Goal: Task Accomplishment & Management: Complete application form

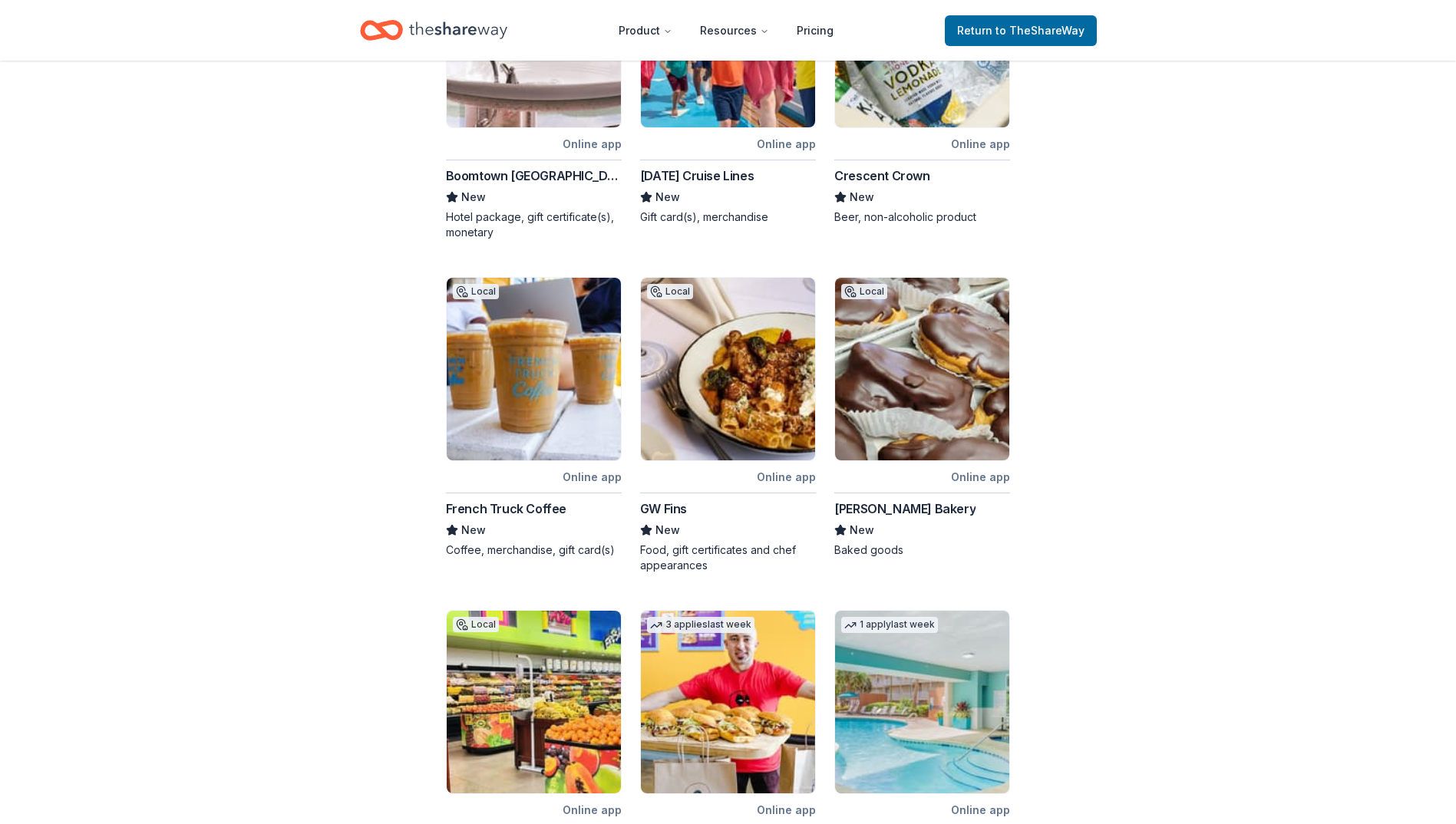
scroll to position [400, 0]
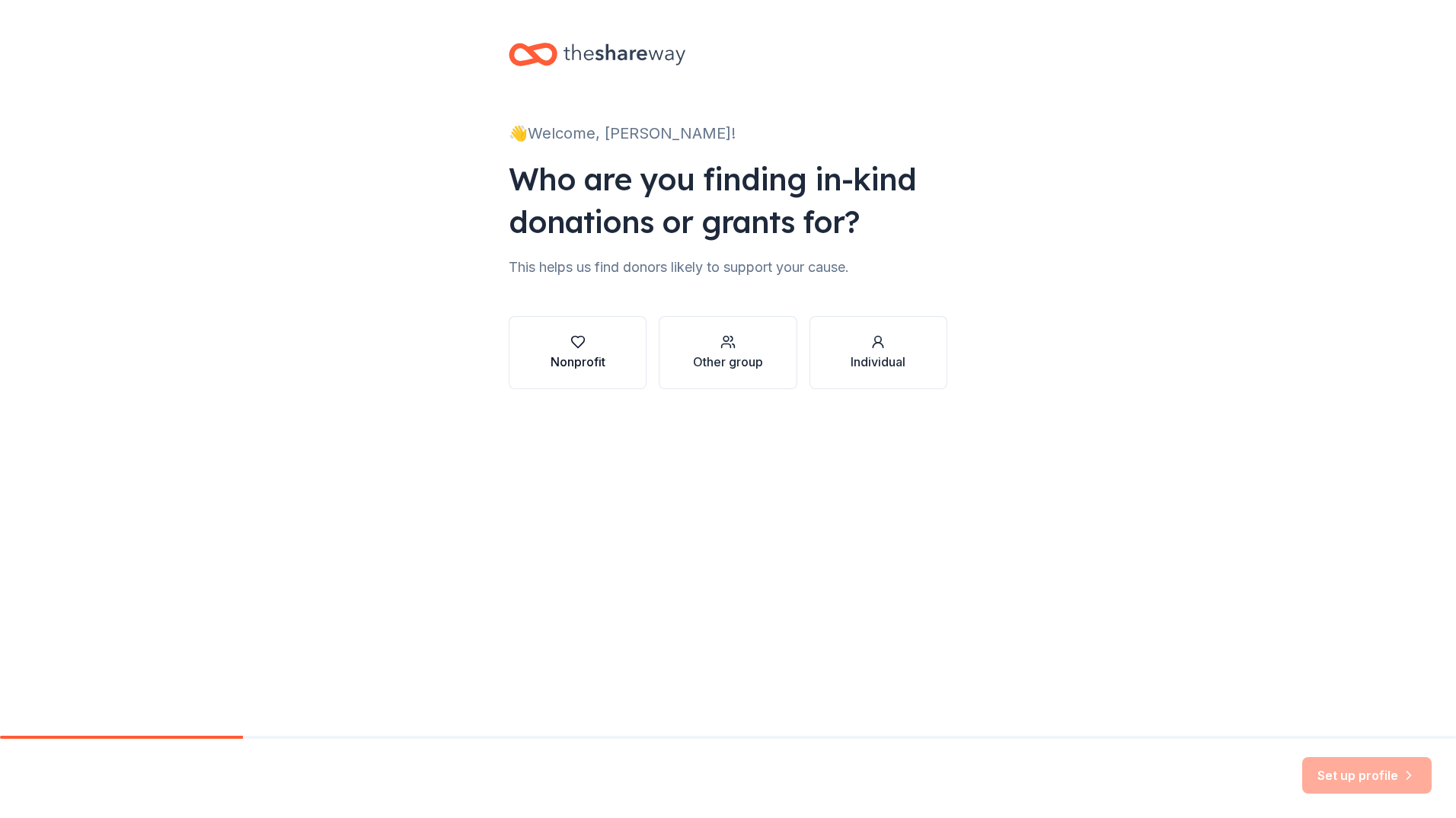
click at [582, 357] on div "Nonprofit" at bounding box center [578, 361] width 55 height 19
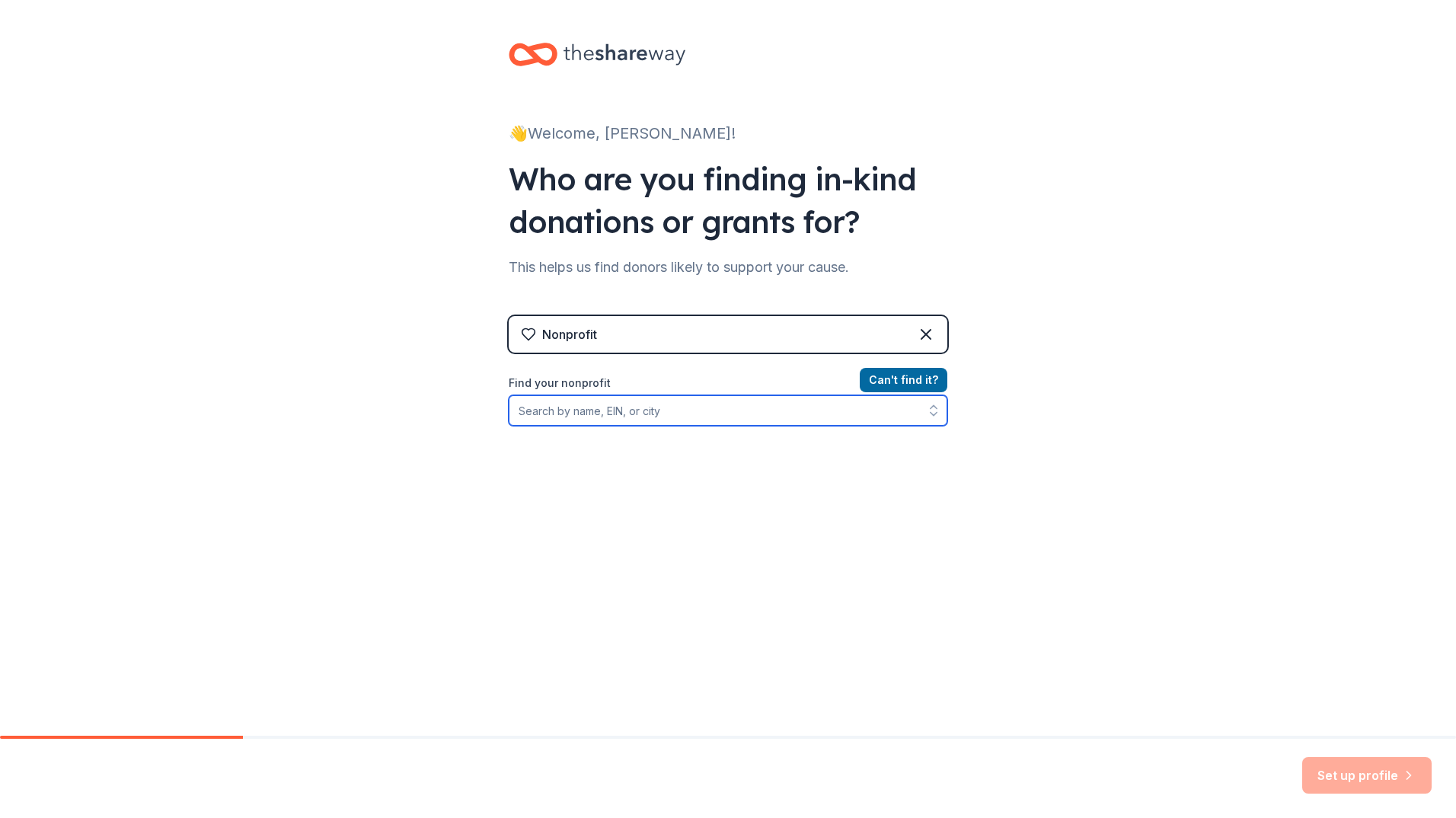
click at [680, 410] on input "Find your nonprofit" at bounding box center [728, 410] width 439 height 30
type input "Take Paws Rescue"
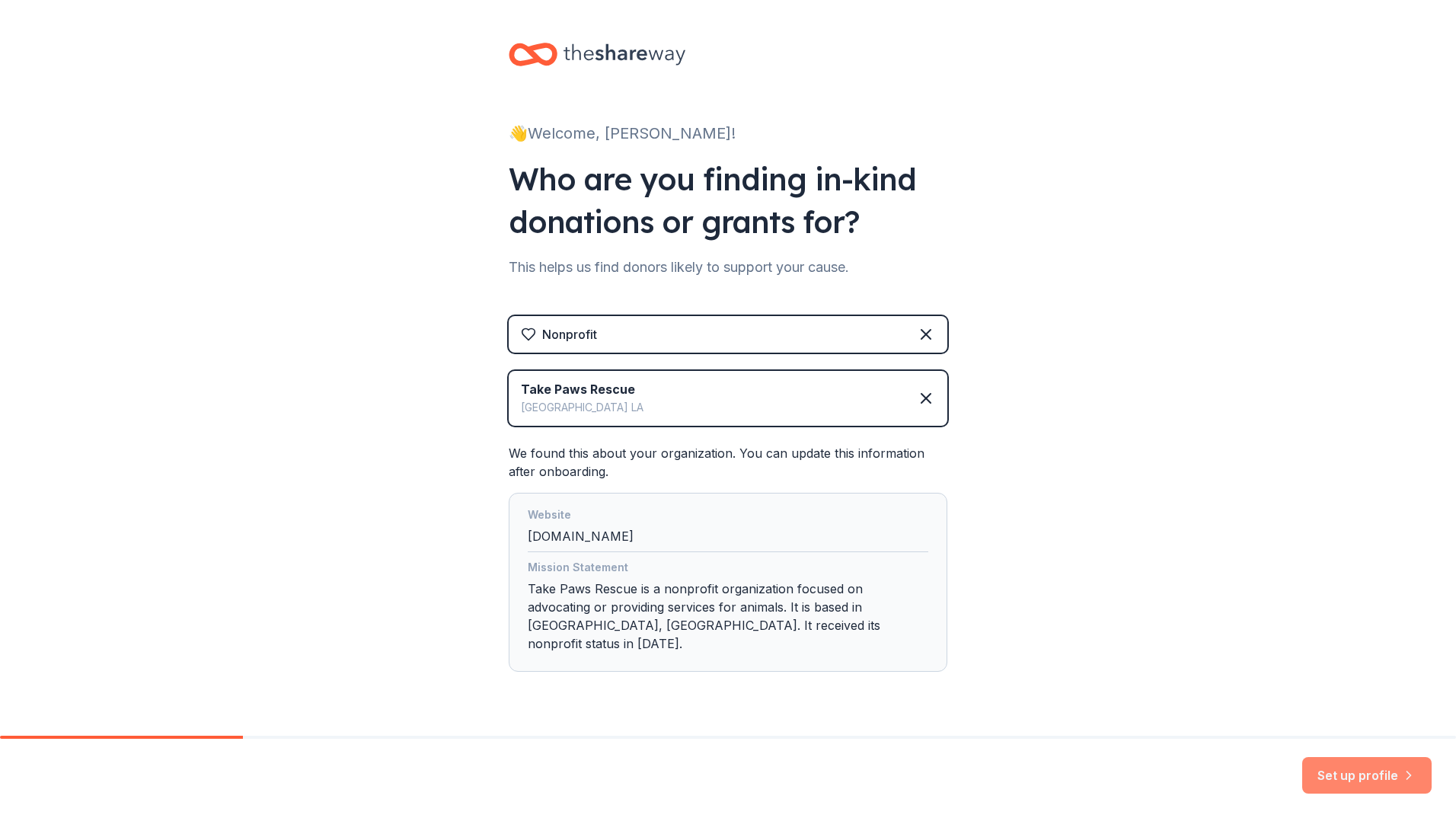
click at [1375, 783] on button "Set up profile" at bounding box center [1367, 774] width 129 height 36
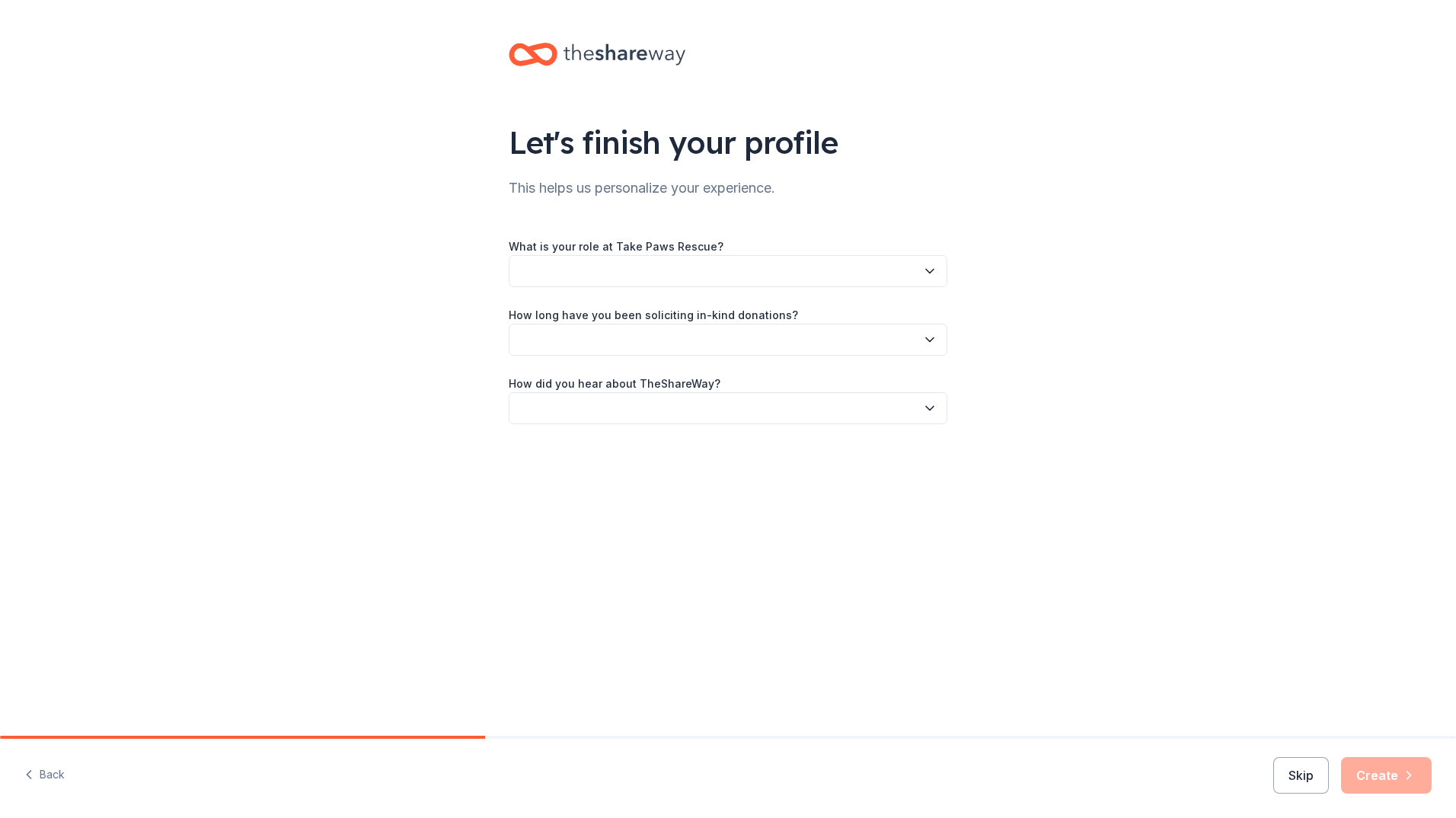
click at [647, 275] on button "button" at bounding box center [728, 271] width 439 height 32
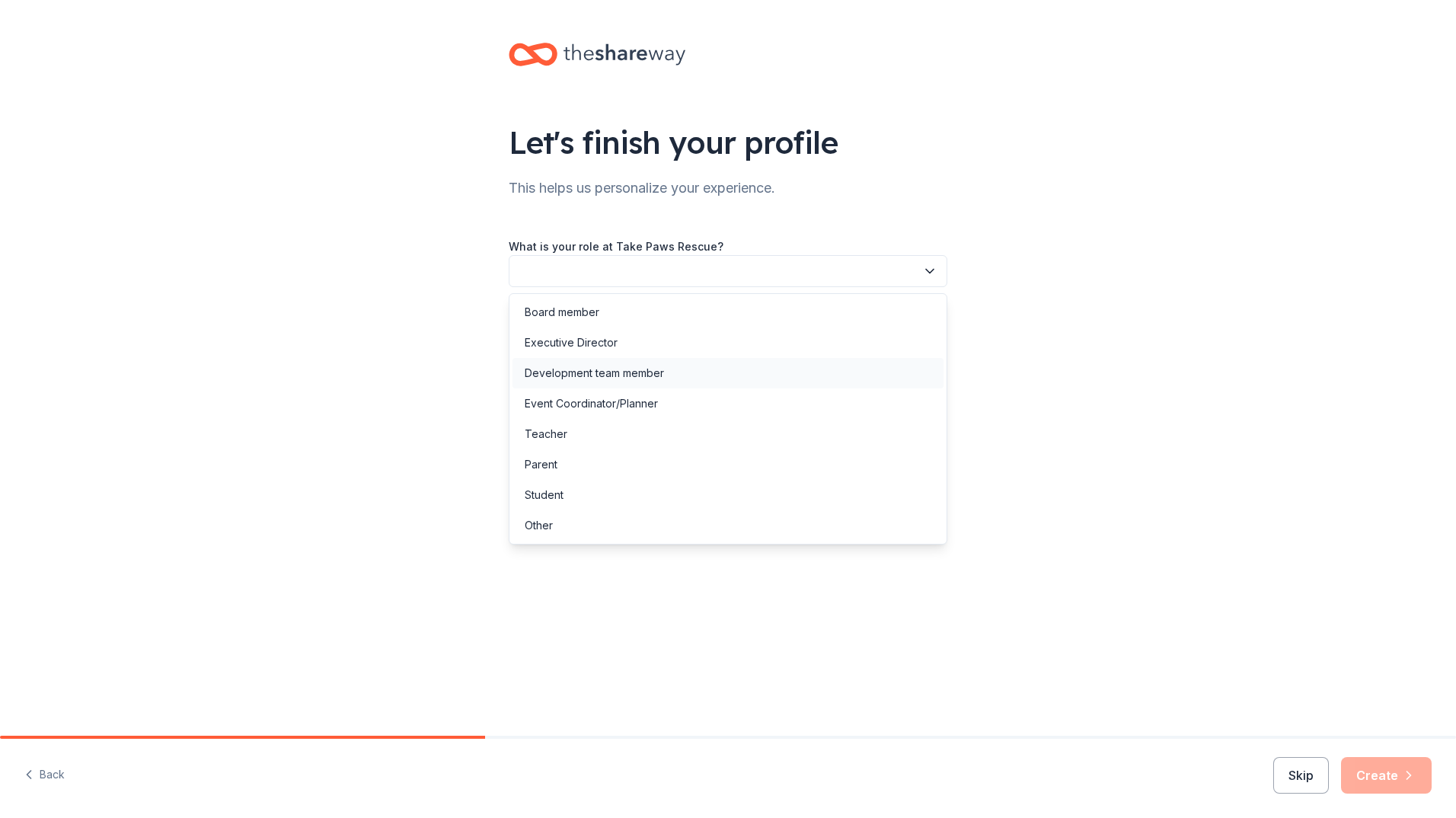
click at [603, 371] on div "Development team member" at bounding box center [594, 373] width 140 height 19
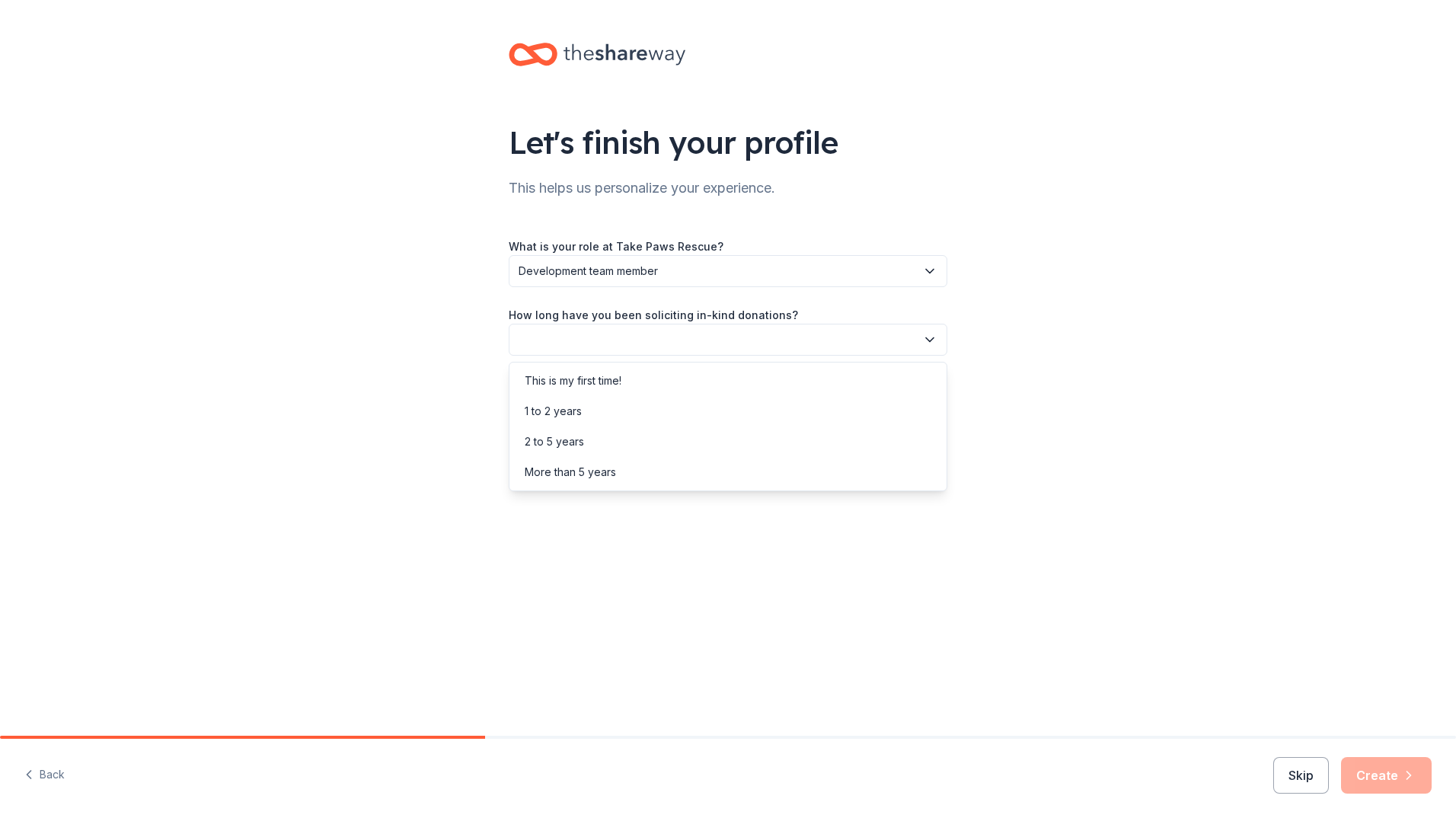
click at [631, 334] on button "button" at bounding box center [728, 340] width 439 height 32
click at [597, 381] on div "This is my first time!" at bounding box center [573, 380] width 97 height 19
click at [631, 410] on button "button" at bounding box center [728, 408] width 439 height 32
click at [564, 483] on div "Online search" at bounding box center [559, 480] width 69 height 19
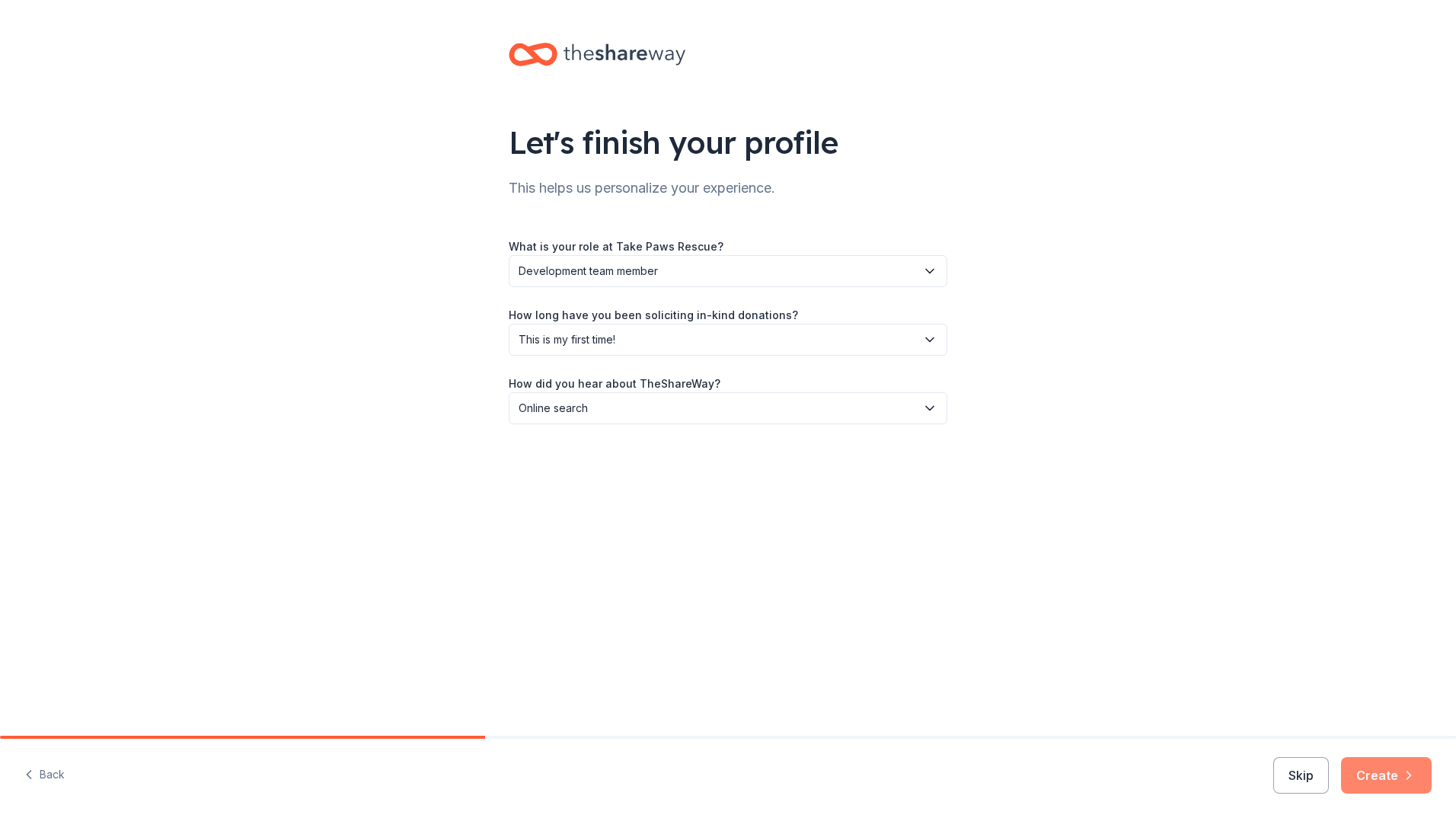
click at [1370, 769] on button "Create" at bounding box center [1387, 774] width 91 height 36
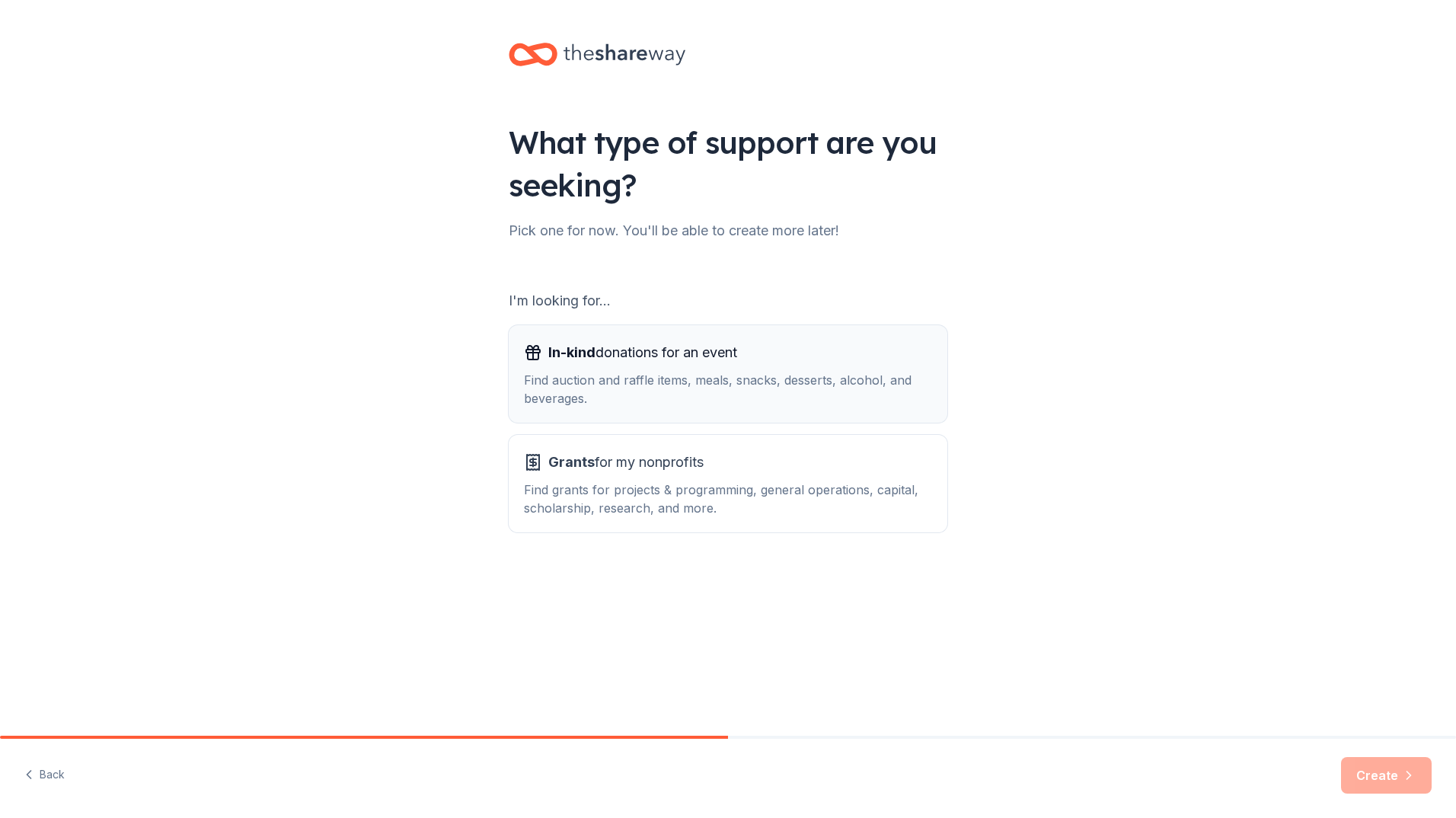
click at [586, 363] on span "In-kind donations for an event" at bounding box center [643, 352] width 189 height 24
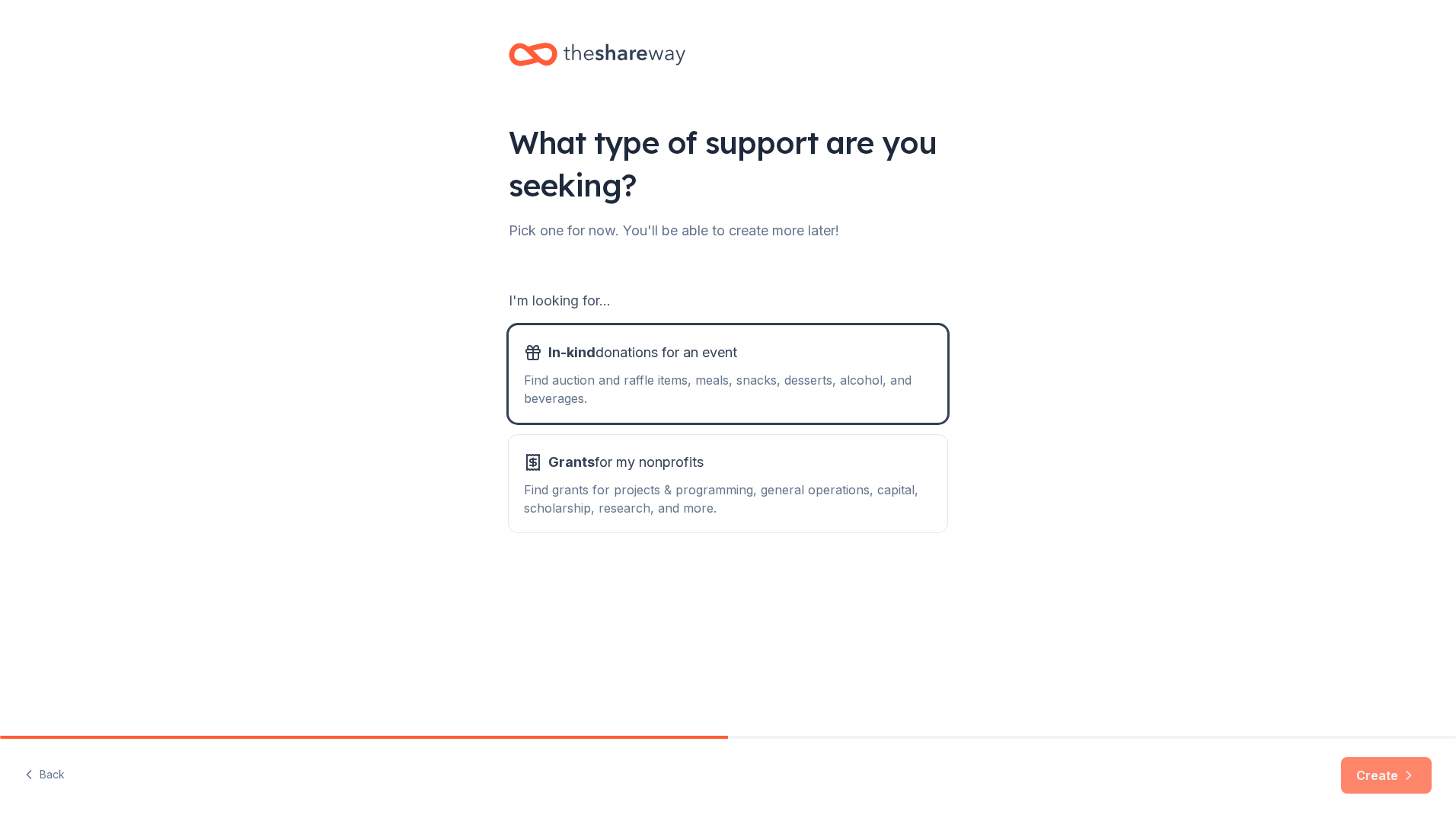
click at [1362, 771] on button "Create" at bounding box center [1387, 774] width 91 height 36
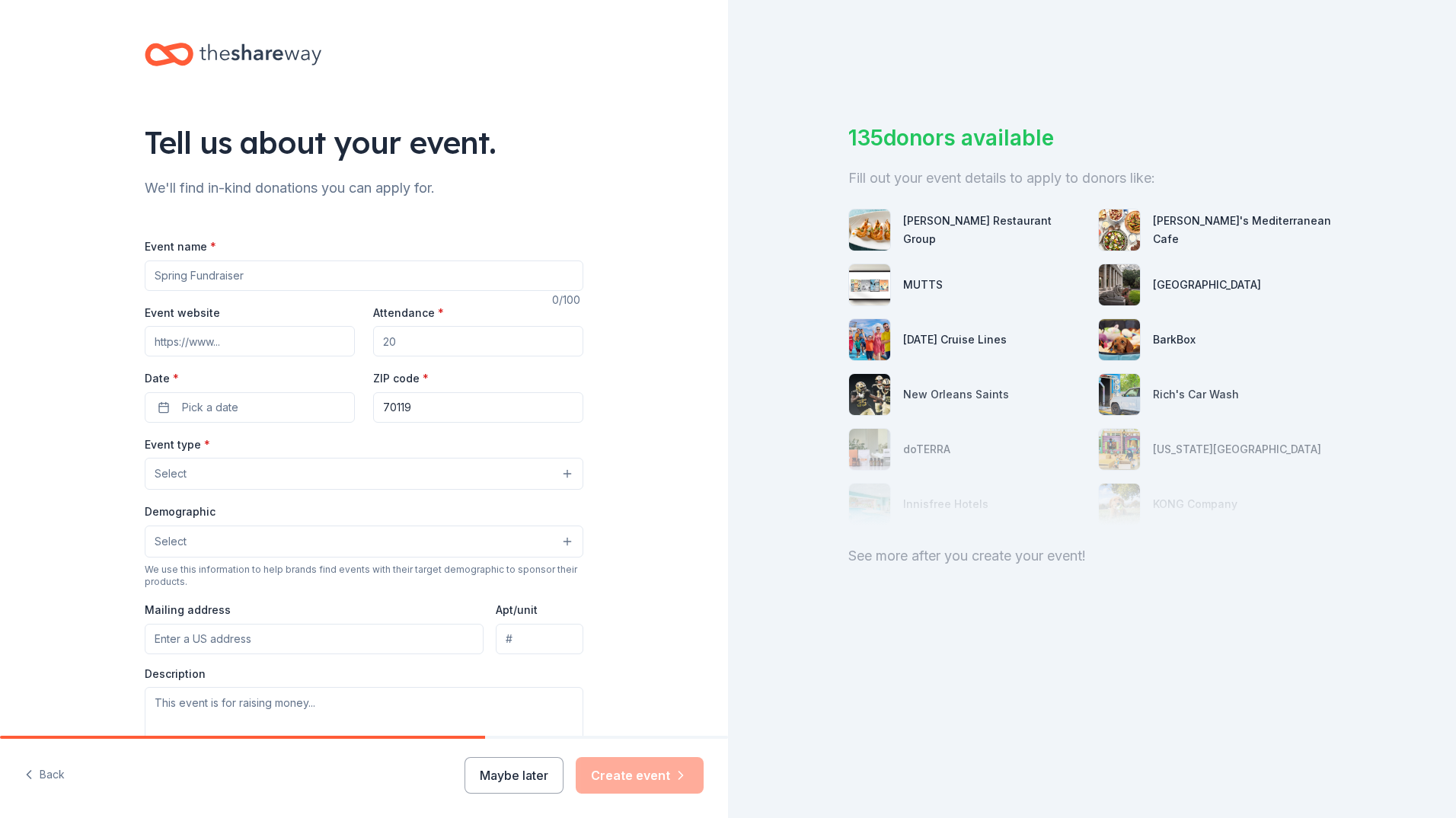
click at [240, 274] on input "Event name *" at bounding box center [364, 276] width 439 height 30
type input "Big Bark Gala"
click at [203, 339] on input "Event website" at bounding box center [250, 341] width 210 height 30
paste input "https://www.takepawsrescue.org/big-bark-gala"
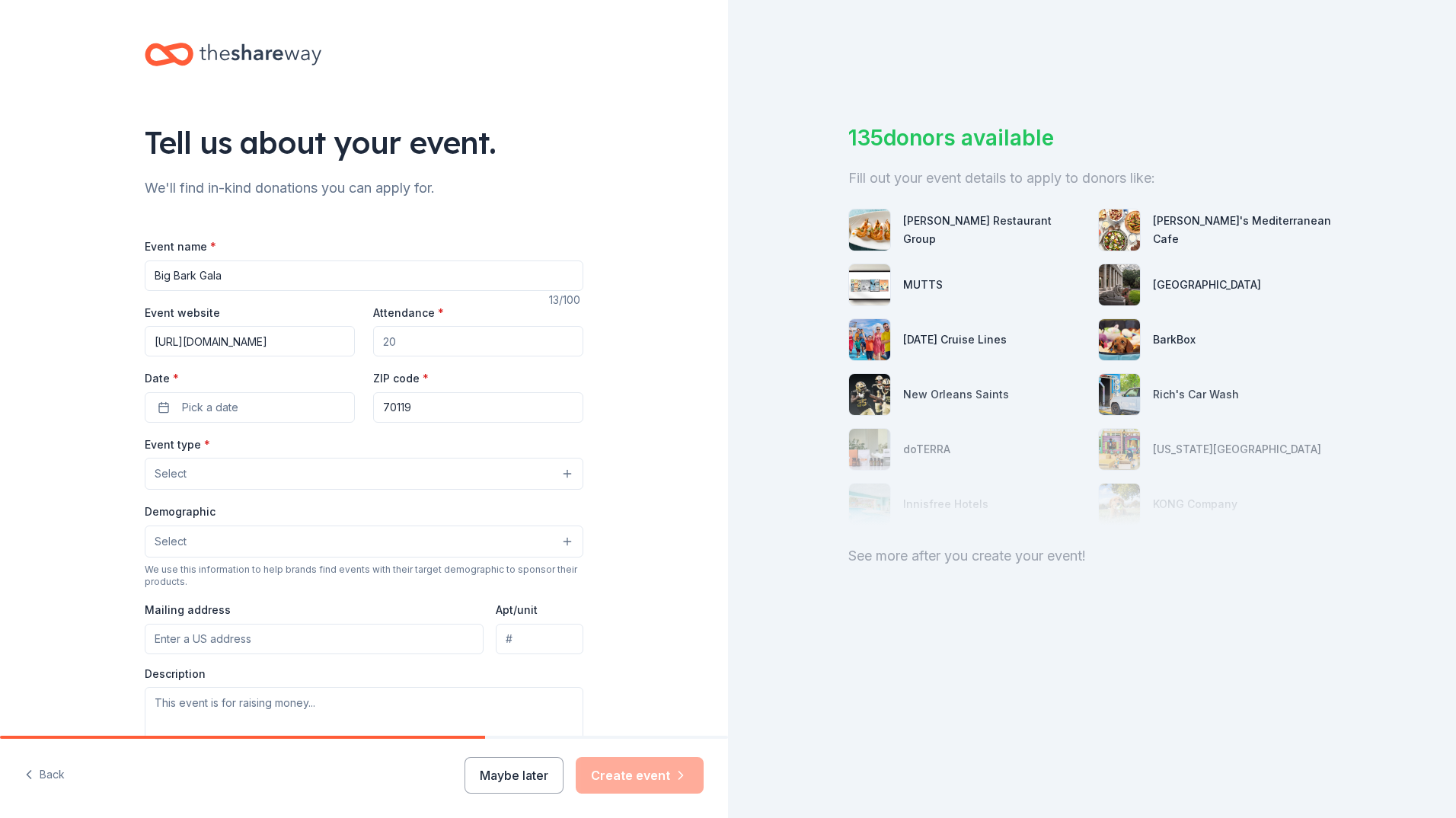
type input "https://www.takepawsrescue.org/big-bark-gala"
click at [439, 348] on input "Attendance *" at bounding box center [478, 341] width 210 height 30
type input "300"
click at [303, 404] on button "Pick a date" at bounding box center [250, 407] width 210 height 30
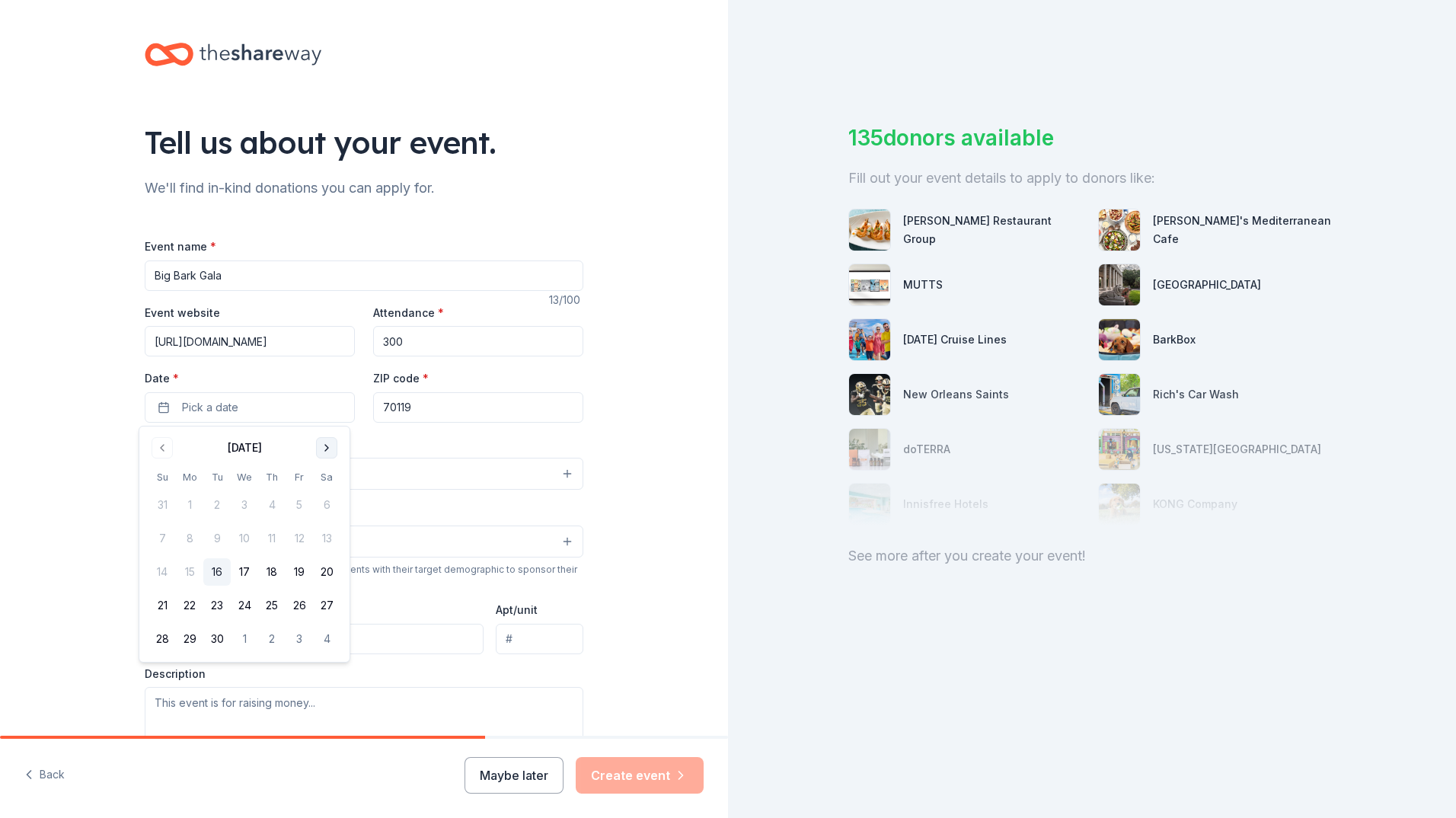
click at [330, 441] on button "Go to next month" at bounding box center [327, 448] width 21 height 21
click at [329, 443] on button "Go to next month" at bounding box center [327, 448] width 21 height 21
click at [324, 566] on button "15" at bounding box center [327, 571] width 28 height 28
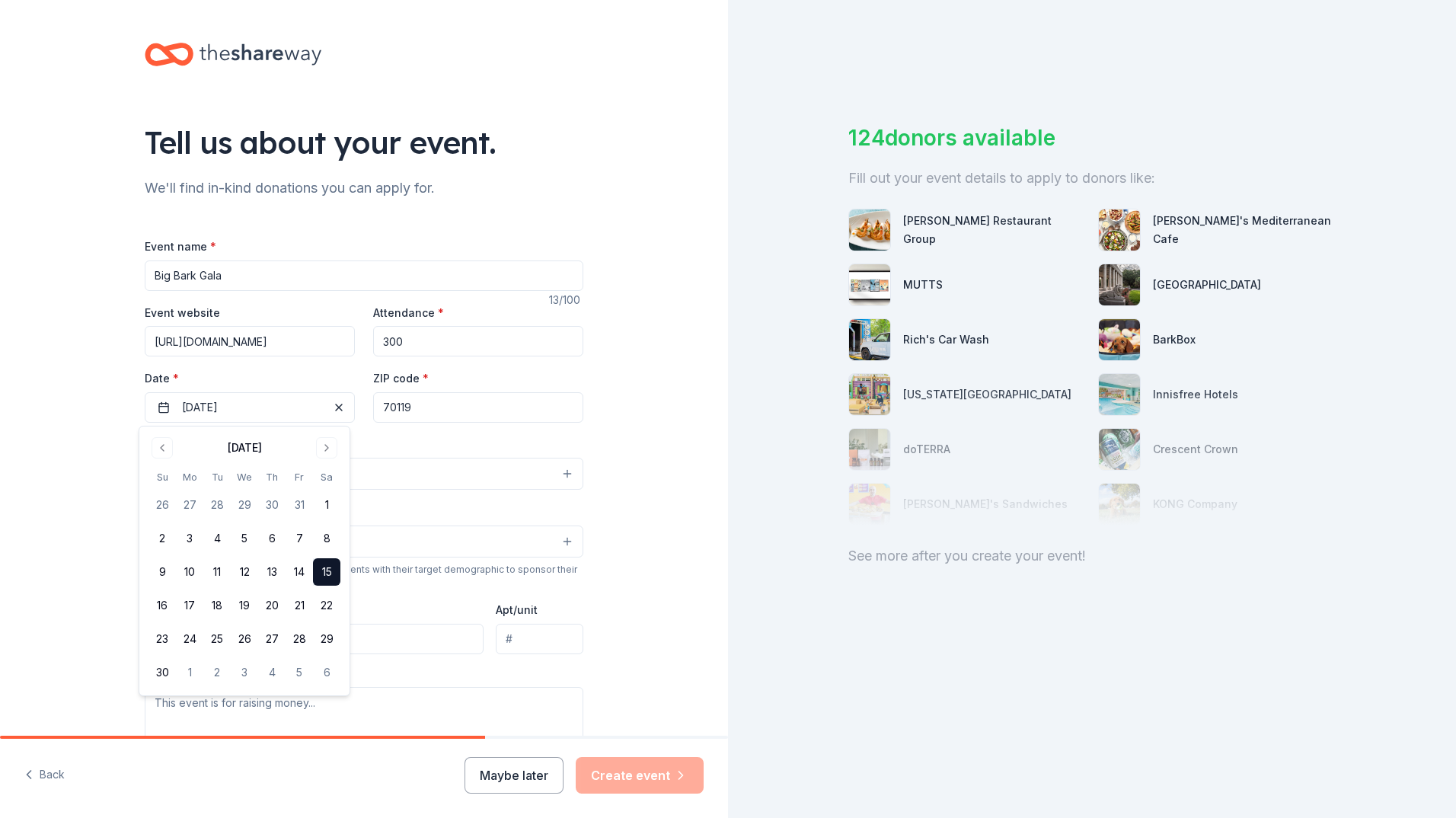
click at [630, 463] on div "Tell us about your event. We'll find in-kind donations you can apply for. Event…" at bounding box center [364, 506] width 728 height 1013
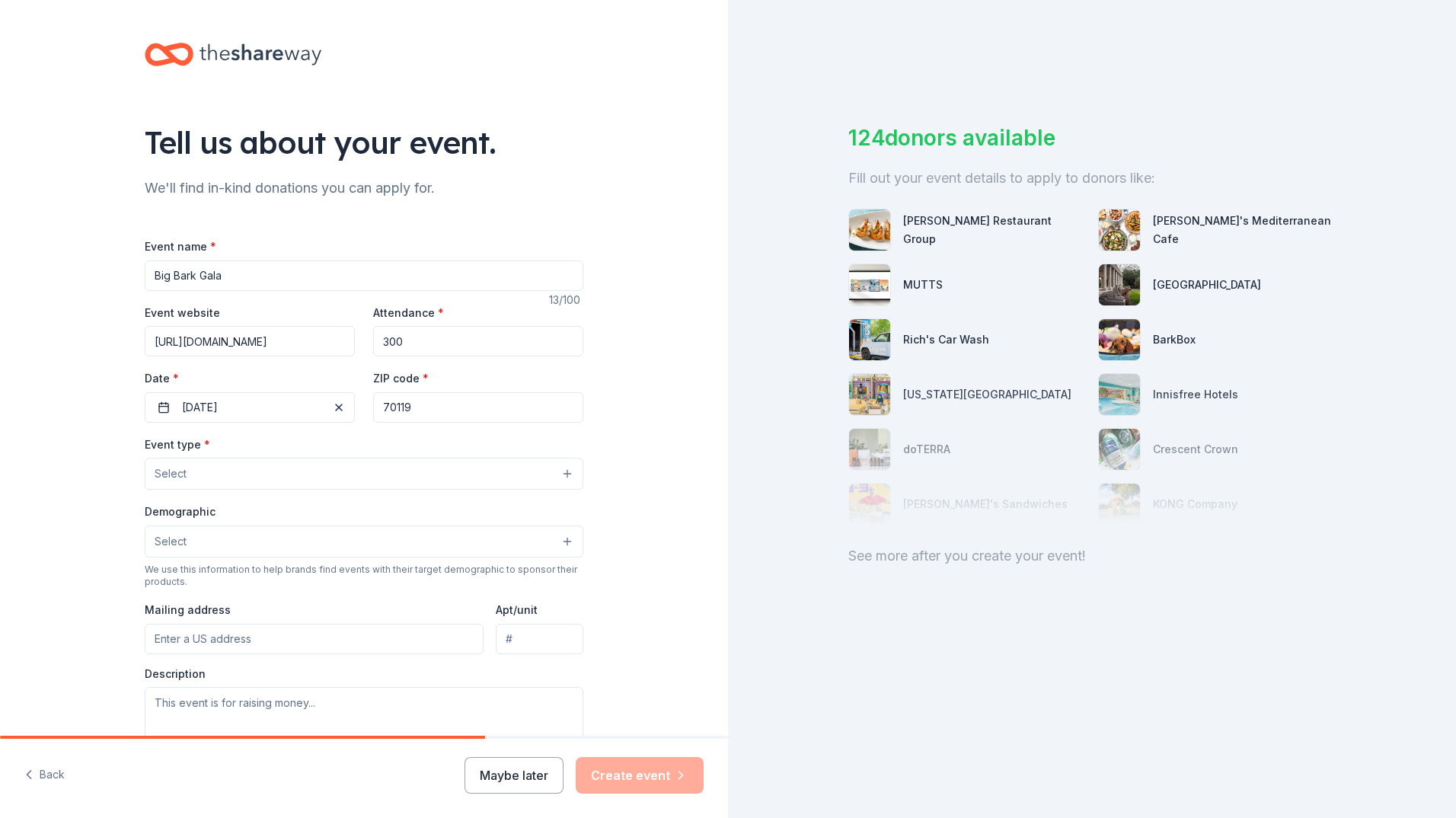
click at [207, 473] on button "Select" at bounding box center [364, 474] width 439 height 32
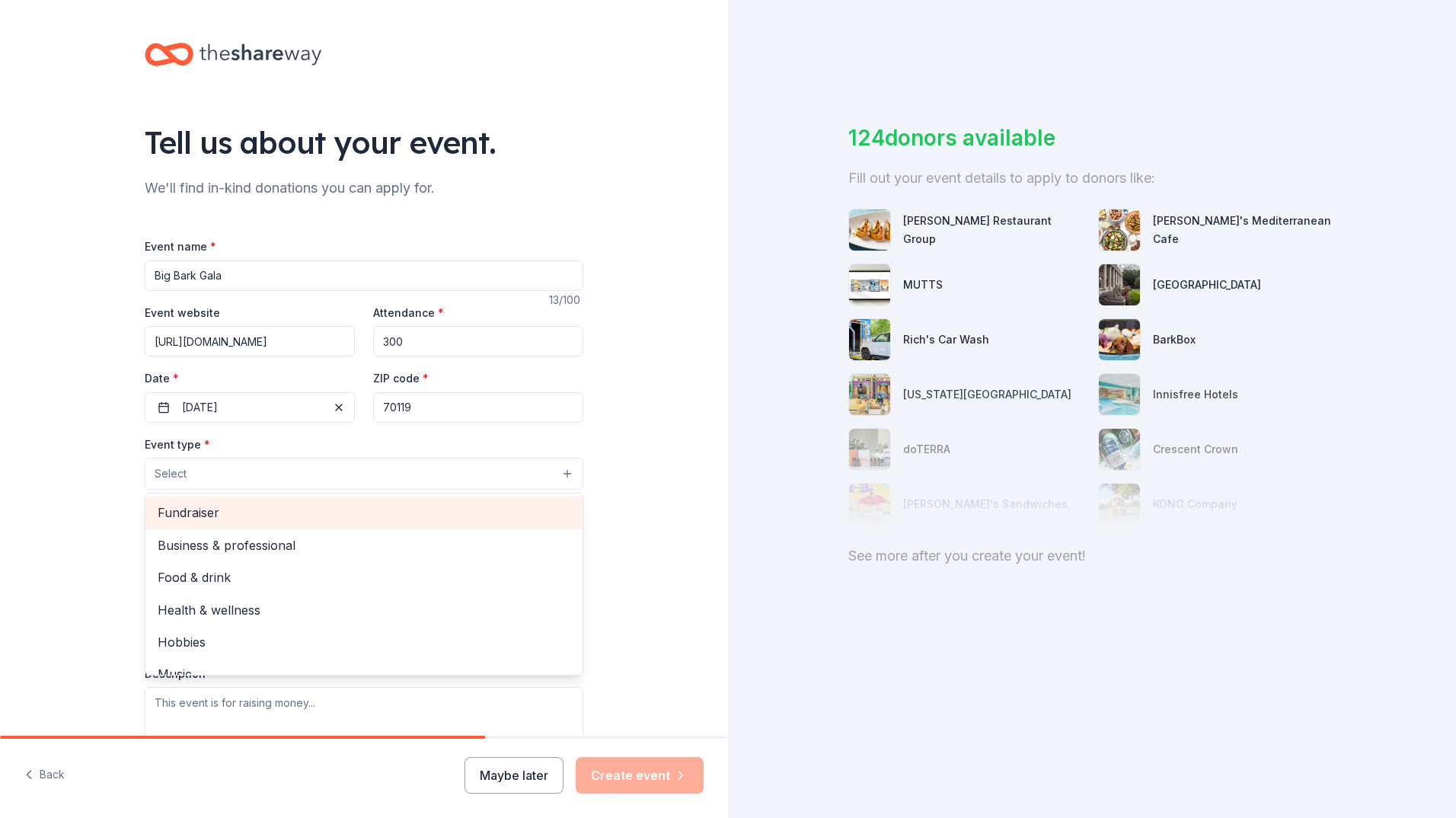
click at [187, 513] on span "Fundraiser" at bounding box center [364, 513] width 413 height 20
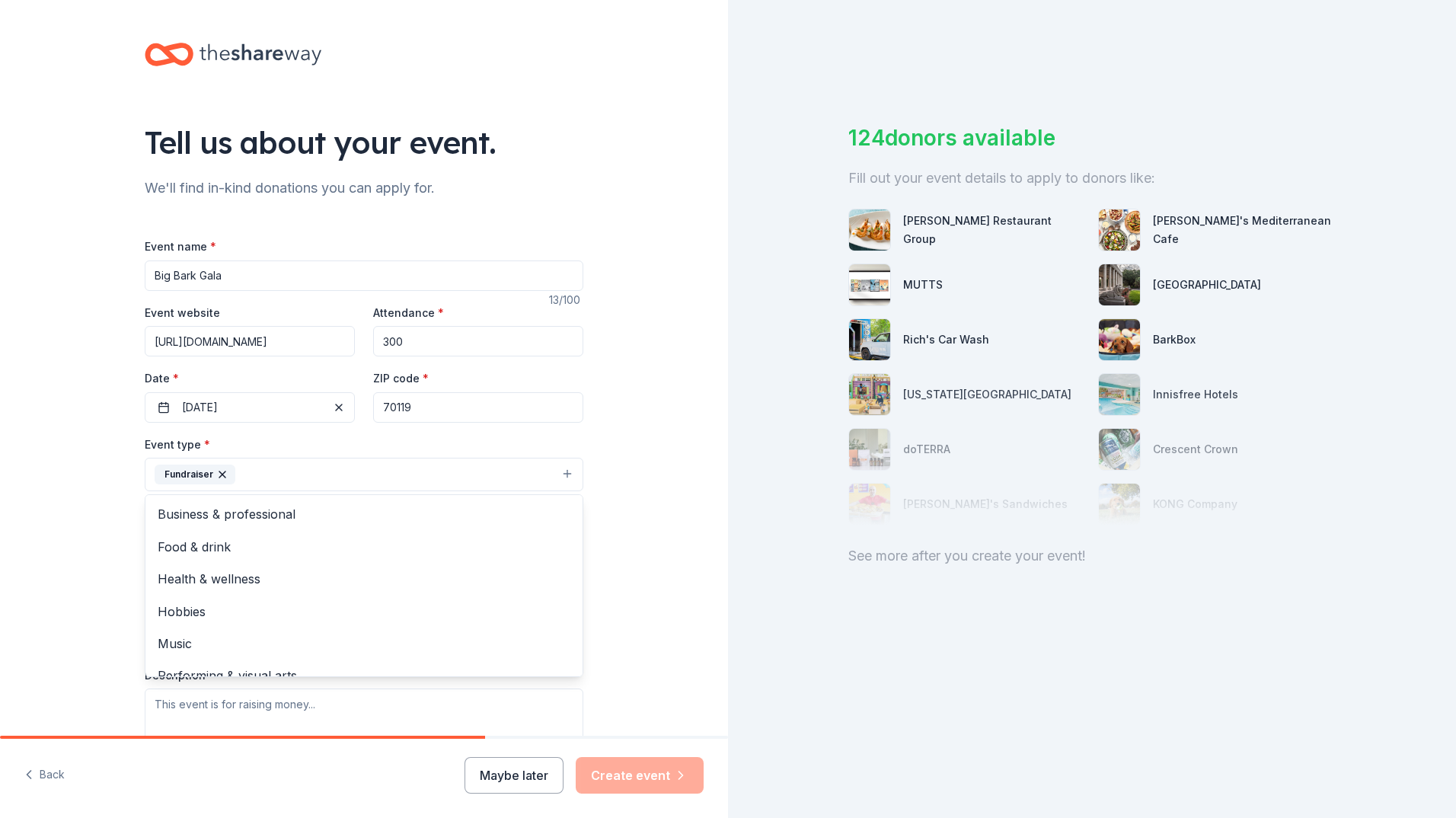
click at [695, 519] on div "Tell us about your event. We'll find in-kind donations you can apply for. Event…" at bounding box center [364, 507] width 728 height 1015
click at [224, 545] on button "Select" at bounding box center [364, 543] width 439 height 32
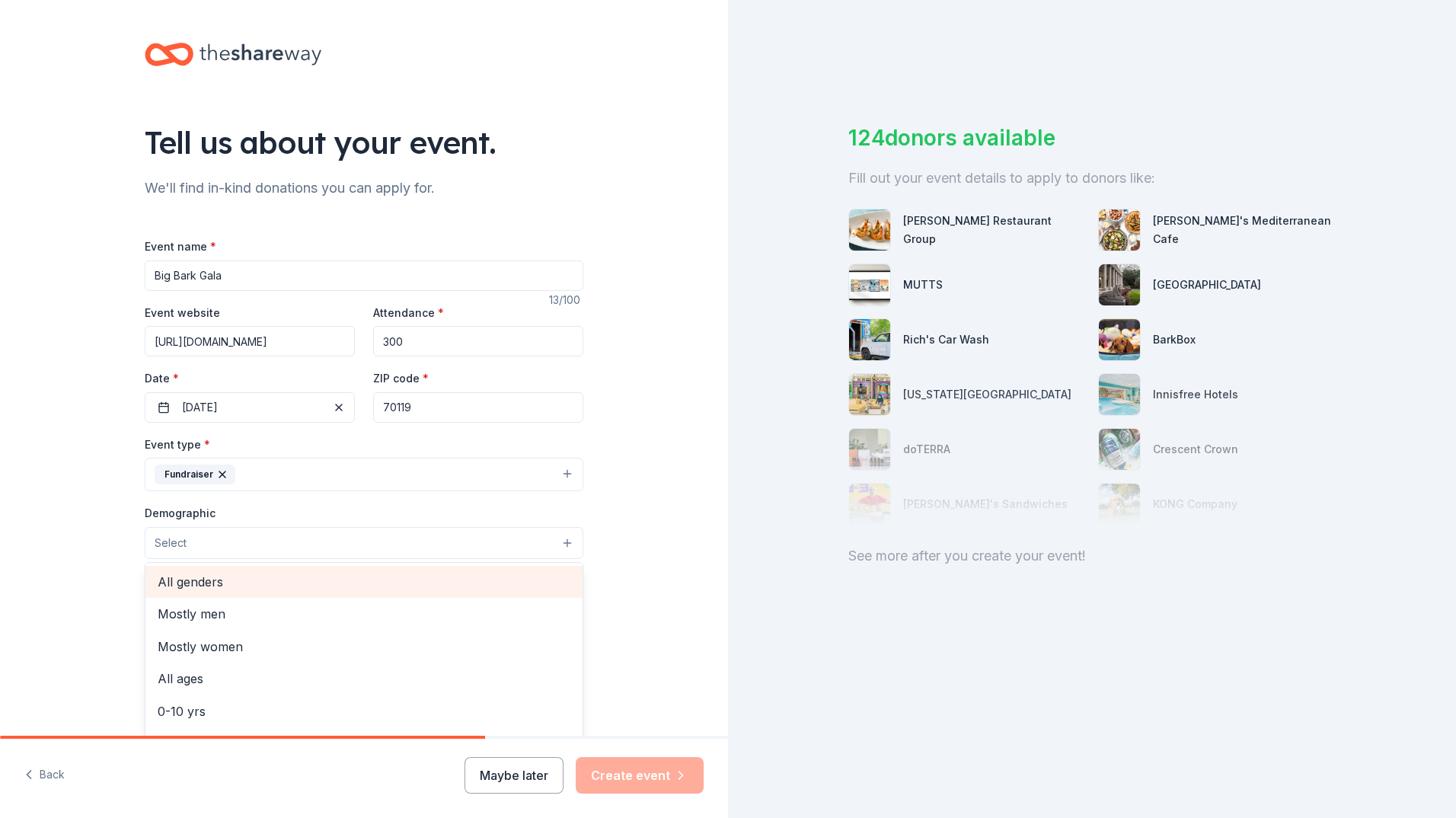
click at [207, 581] on span "All genders" at bounding box center [364, 581] width 413 height 20
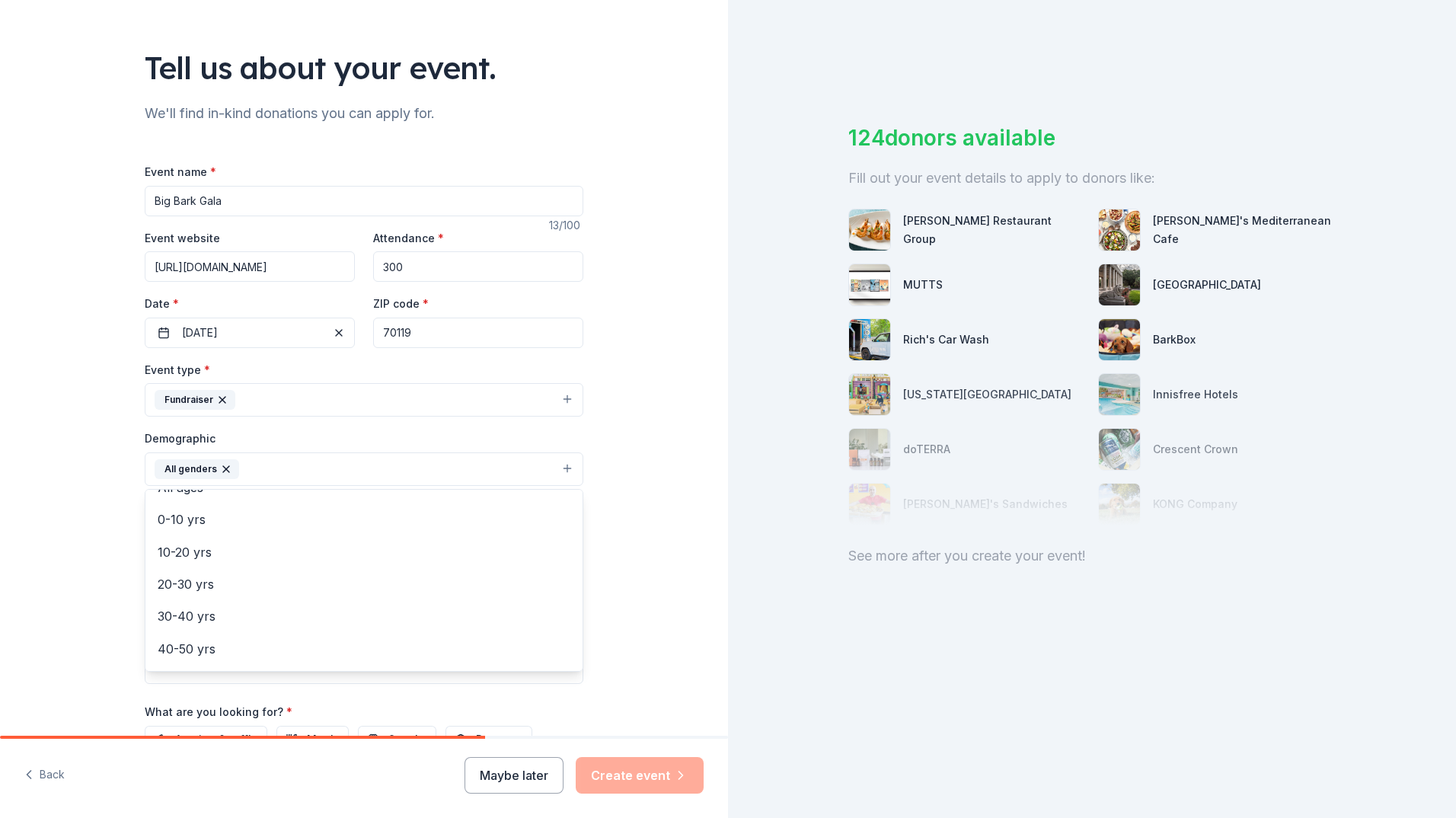
scroll to position [213, 0]
click at [644, 534] on div "Tell us about your event. We'll find in-kind donations you can apply for. Event…" at bounding box center [364, 433] width 728 height 1016
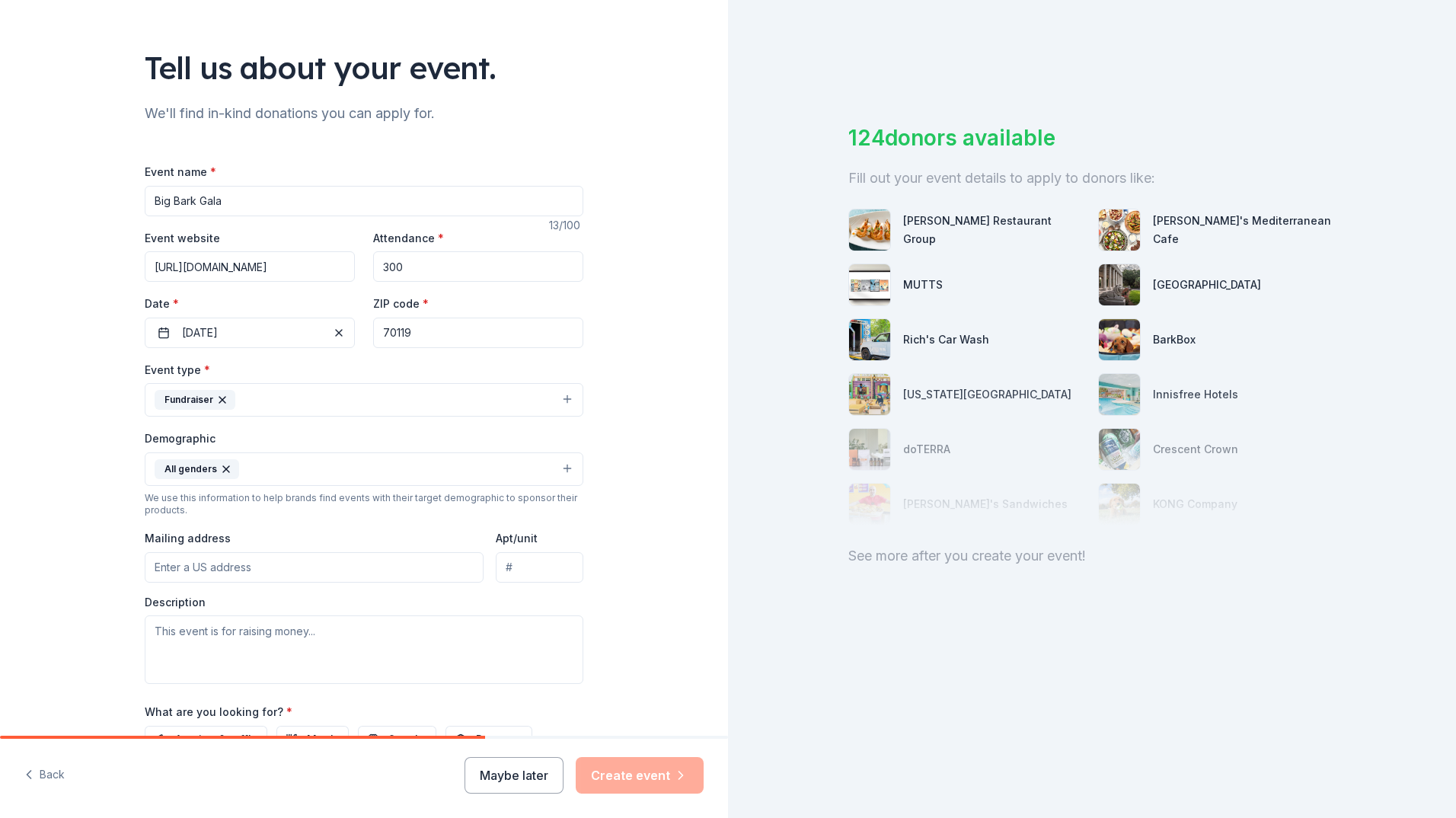
click at [322, 576] on input "Mailing address" at bounding box center [314, 567] width 339 height 30
type input "2730 Banks Street"
click at [390, 644] on textarea at bounding box center [364, 649] width 439 height 69
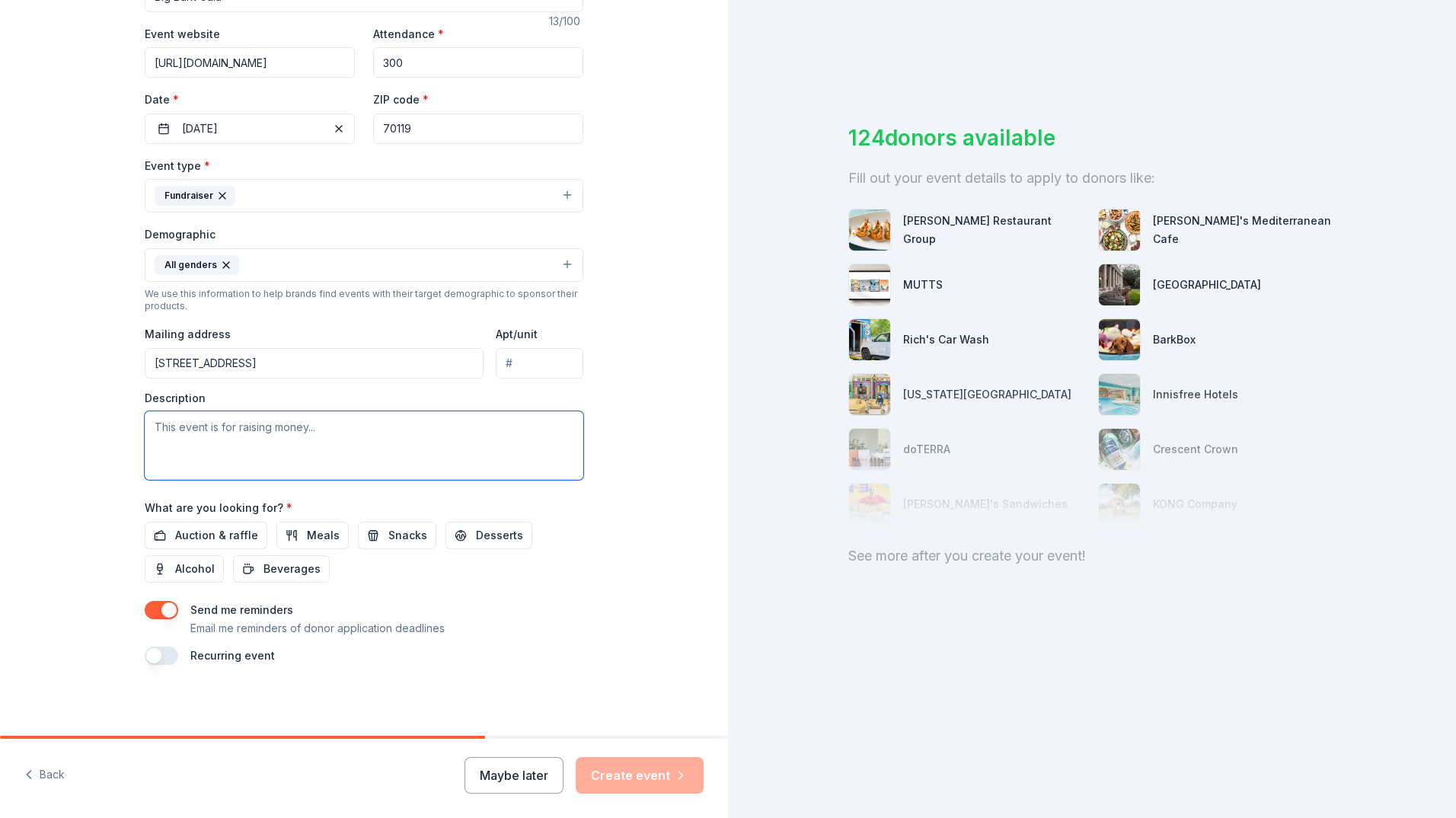
scroll to position [281, 0]
click at [203, 522] on button "Auction & raffle" at bounding box center [207, 532] width 123 height 28
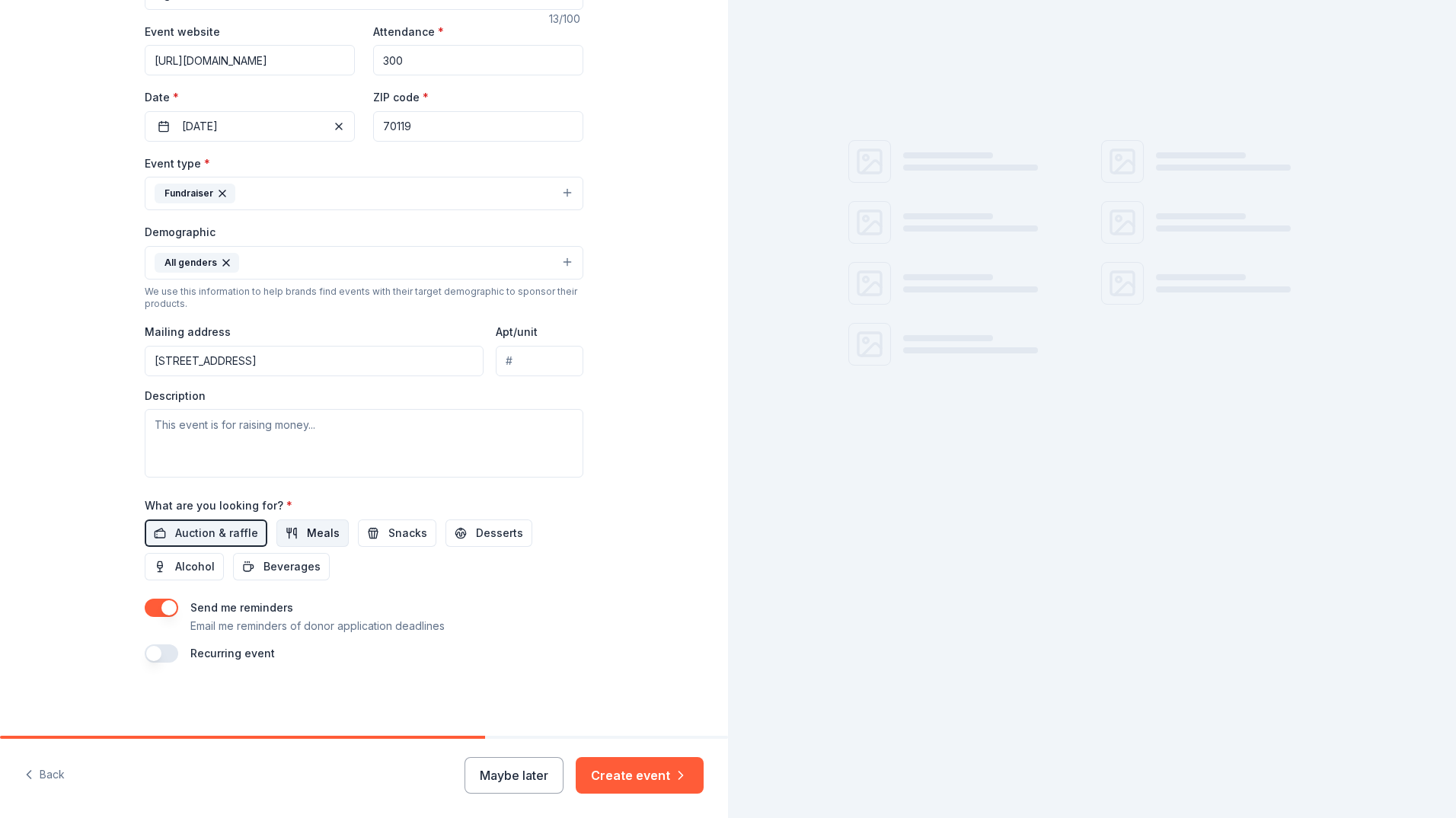
click at [313, 529] on span "Meals" at bounding box center [323, 532] width 33 height 19
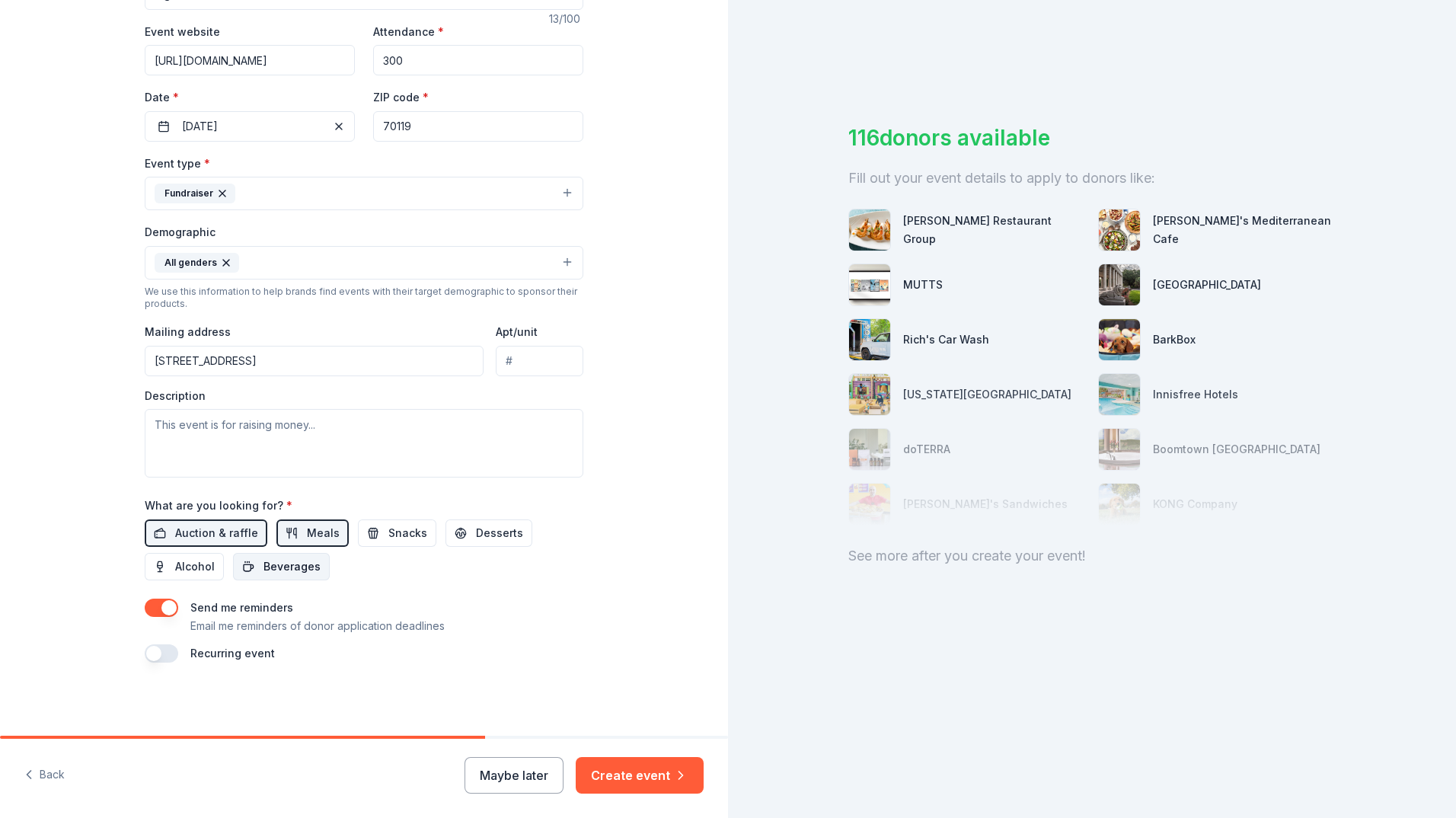
click at [277, 565] on span "Beverages" at bounding box center [292, 566] width 57 height 19
click at [234, 426] on textarea at bounding box center [364, 442] width 439 height 69
paste textarea "The Big Bark Gala is the signature fundraising event for Take Paws Rescue that …"
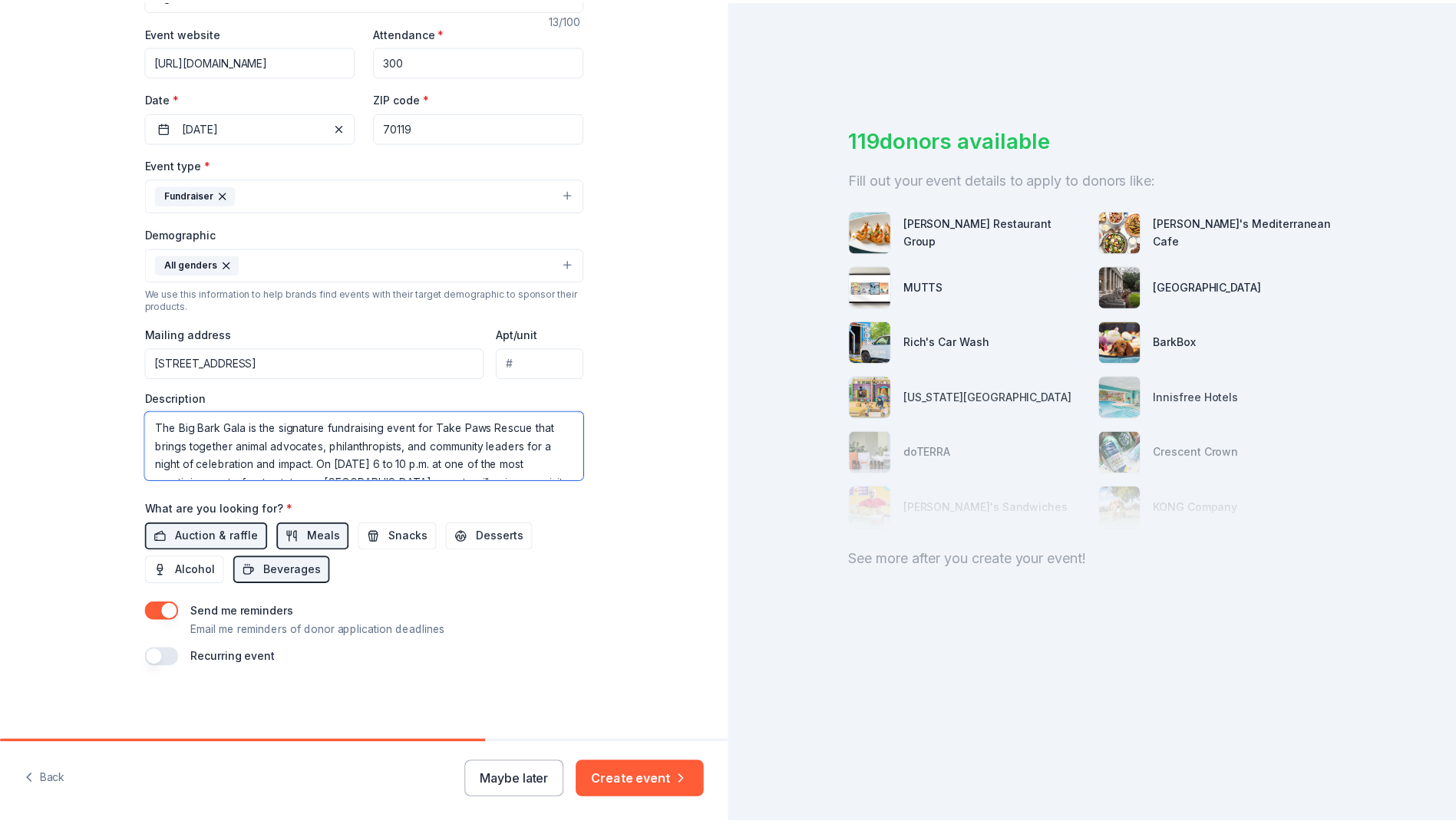
scroll to position [47, 0]
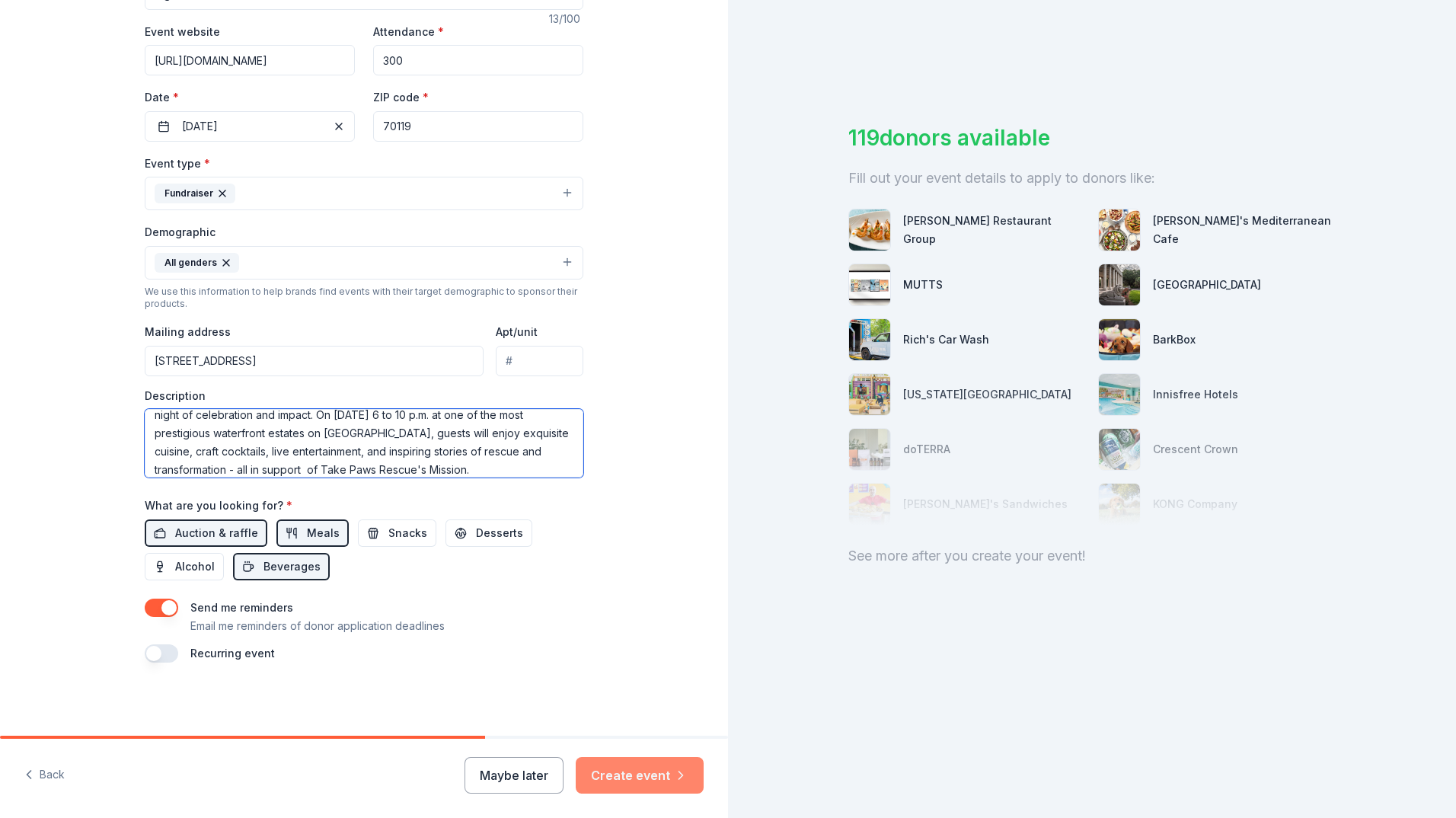
type textarea "The Big Bark Gala is the signature fundraising event for Take Paws Rescue that …"
click at [640, 775] on button "Create event" at bounding box center [640, 774] width 128 height 36
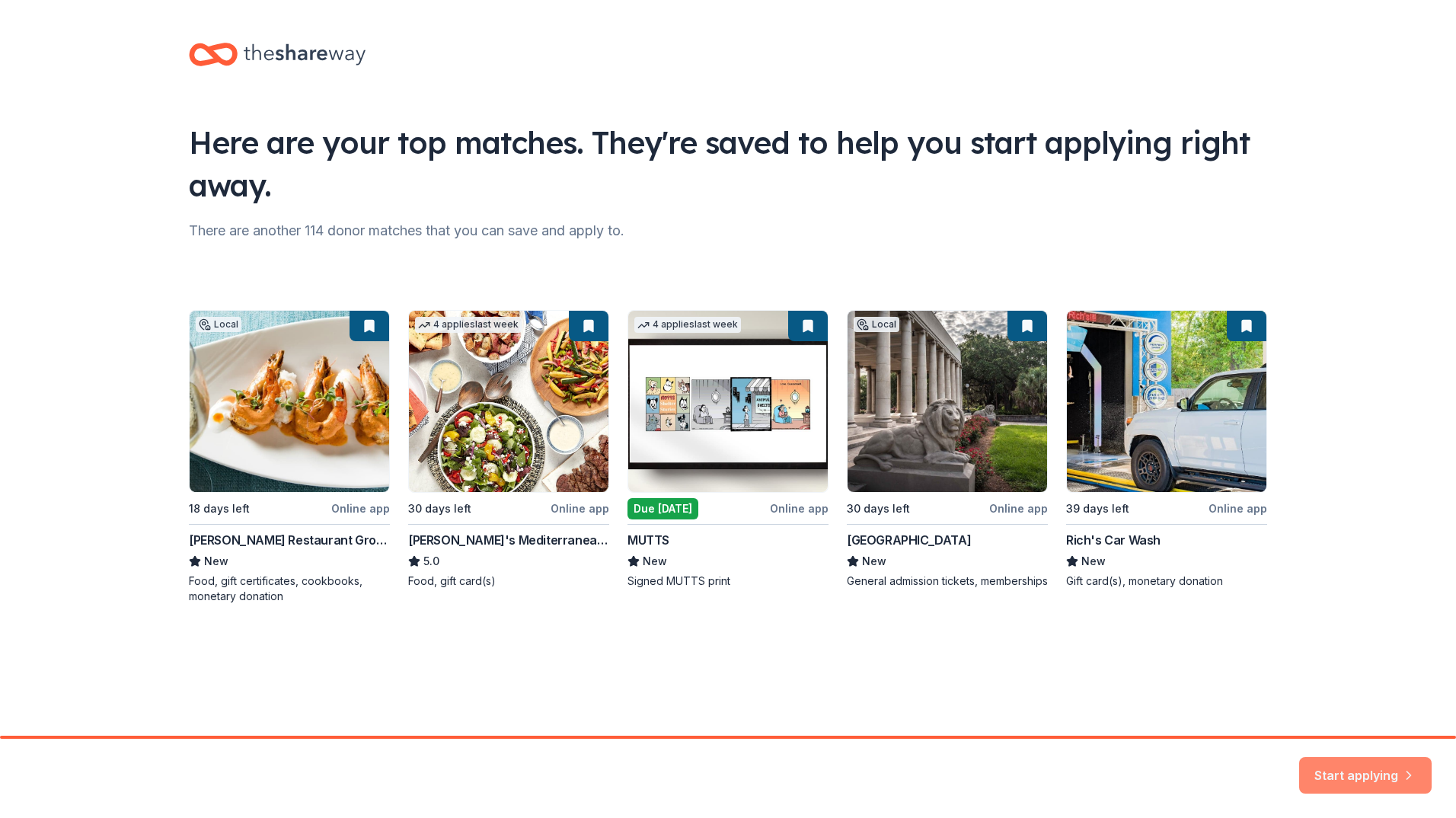
click at [1362, 769] on button "Start applying" at bounding box center [1365, 765] width 133 height 36
click at [1395, 767] on div "Start applying" at bounding box center [1365, 774] width 133 height 36
click at [292, 401] on div "Local 18 days left Online app Ralph Brennan Restaurant Group New Food, gift cer…" at bounding box center [728, 457] width 1078 height 294
click at [1355, 765] on div "Start applying" at bounding box center [1365, 774] width 133 height 36
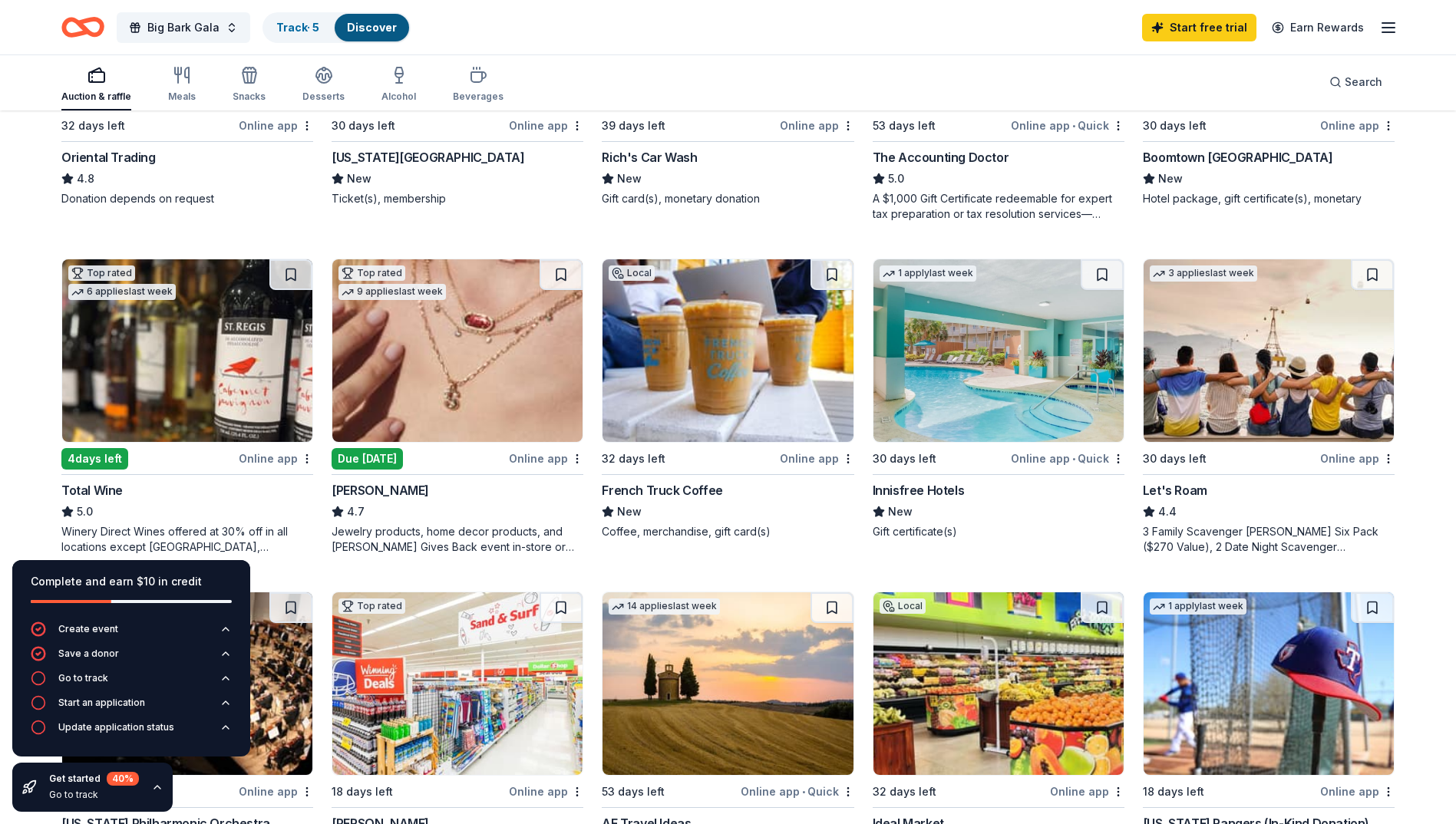
scroll to position [690, 0]
click at [734, 372] on img at bounding box center [727, 350] width 250 height 183
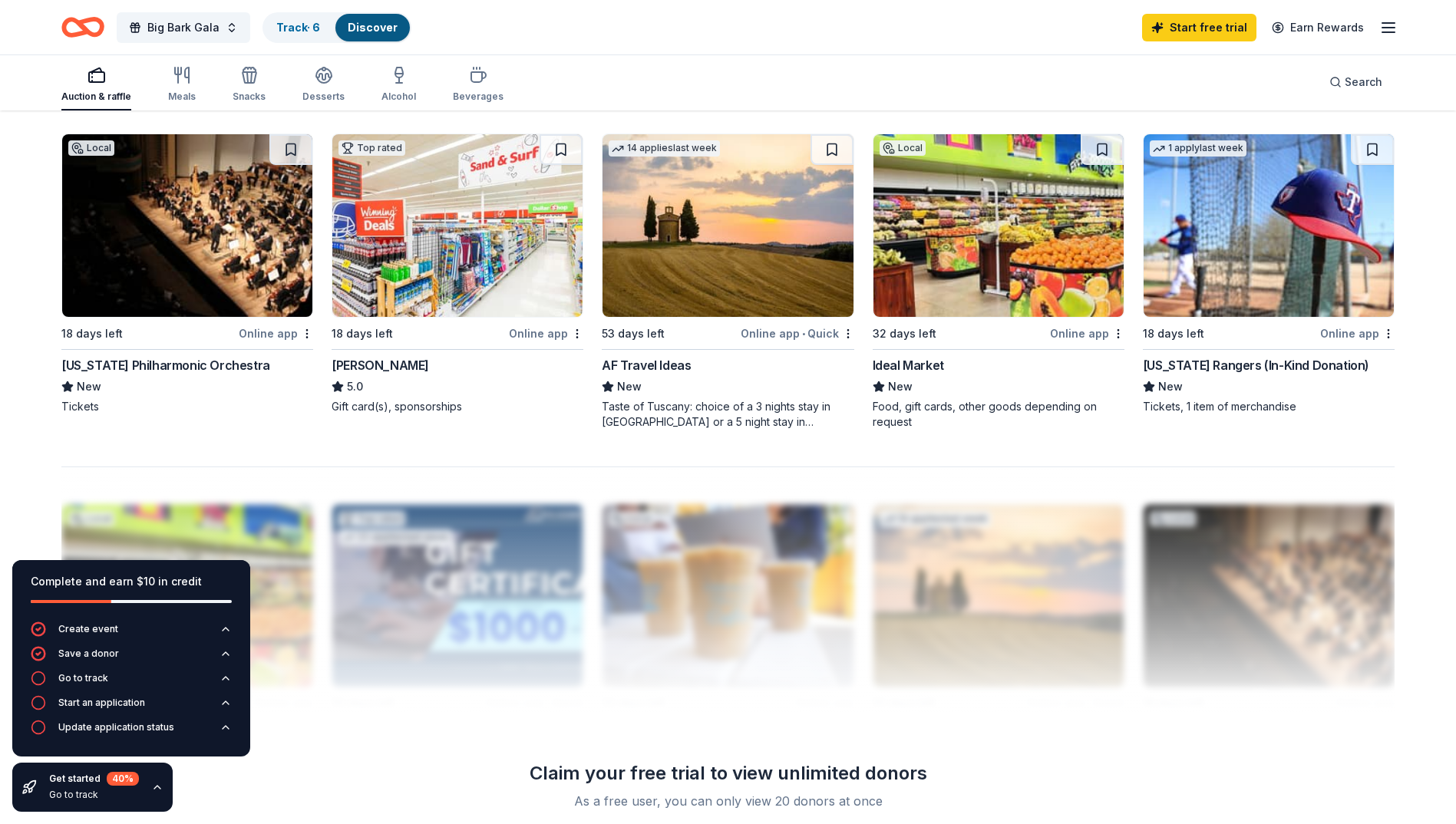
scroll to position [1149, 0]
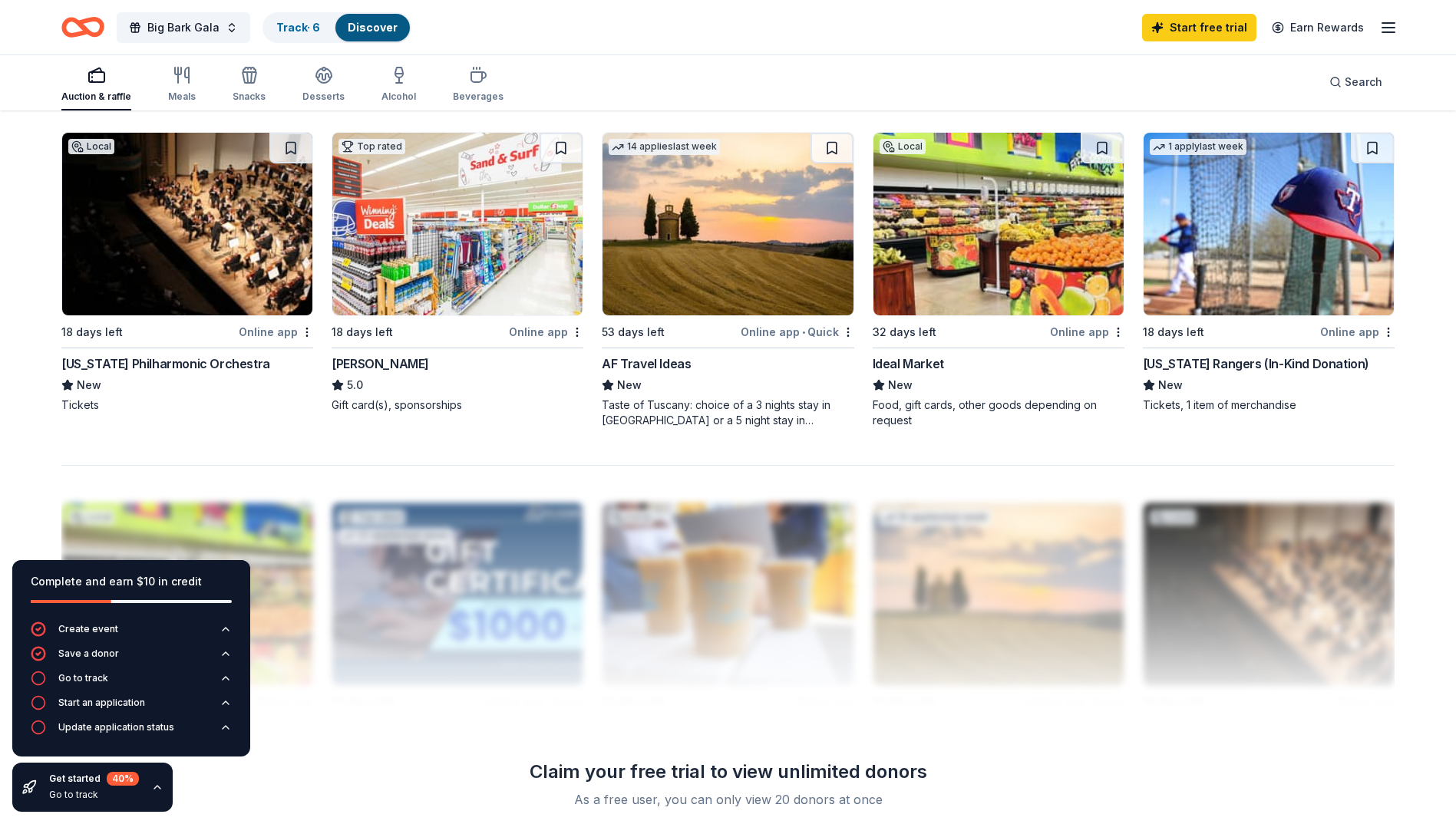
click at [475, 212] on img at bounding box center [457, 224] width 250 height 183
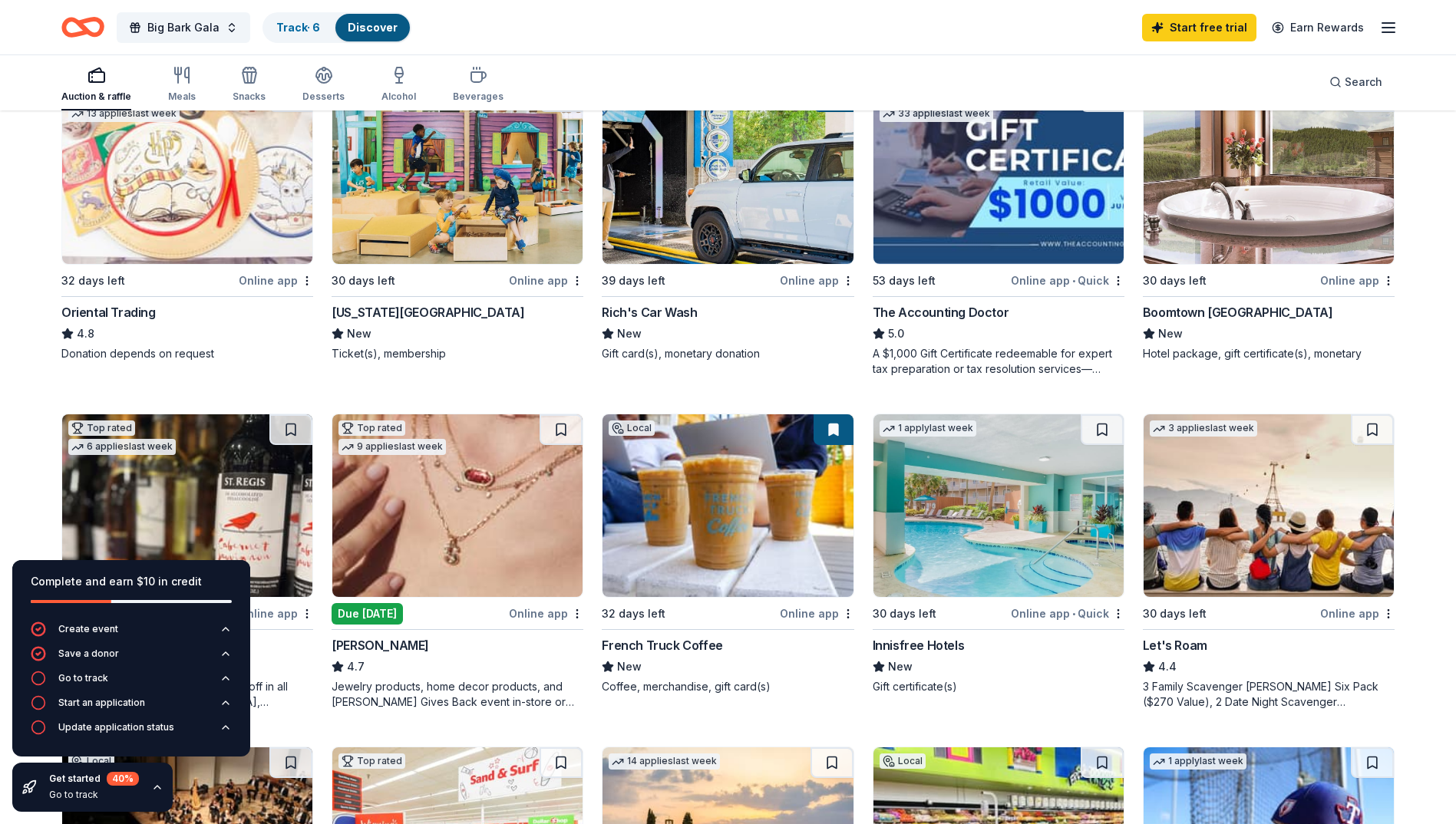
scroll to position [535, 0]
click at [231, 460] on img at bounding box center [187, 505] width 250 height 183
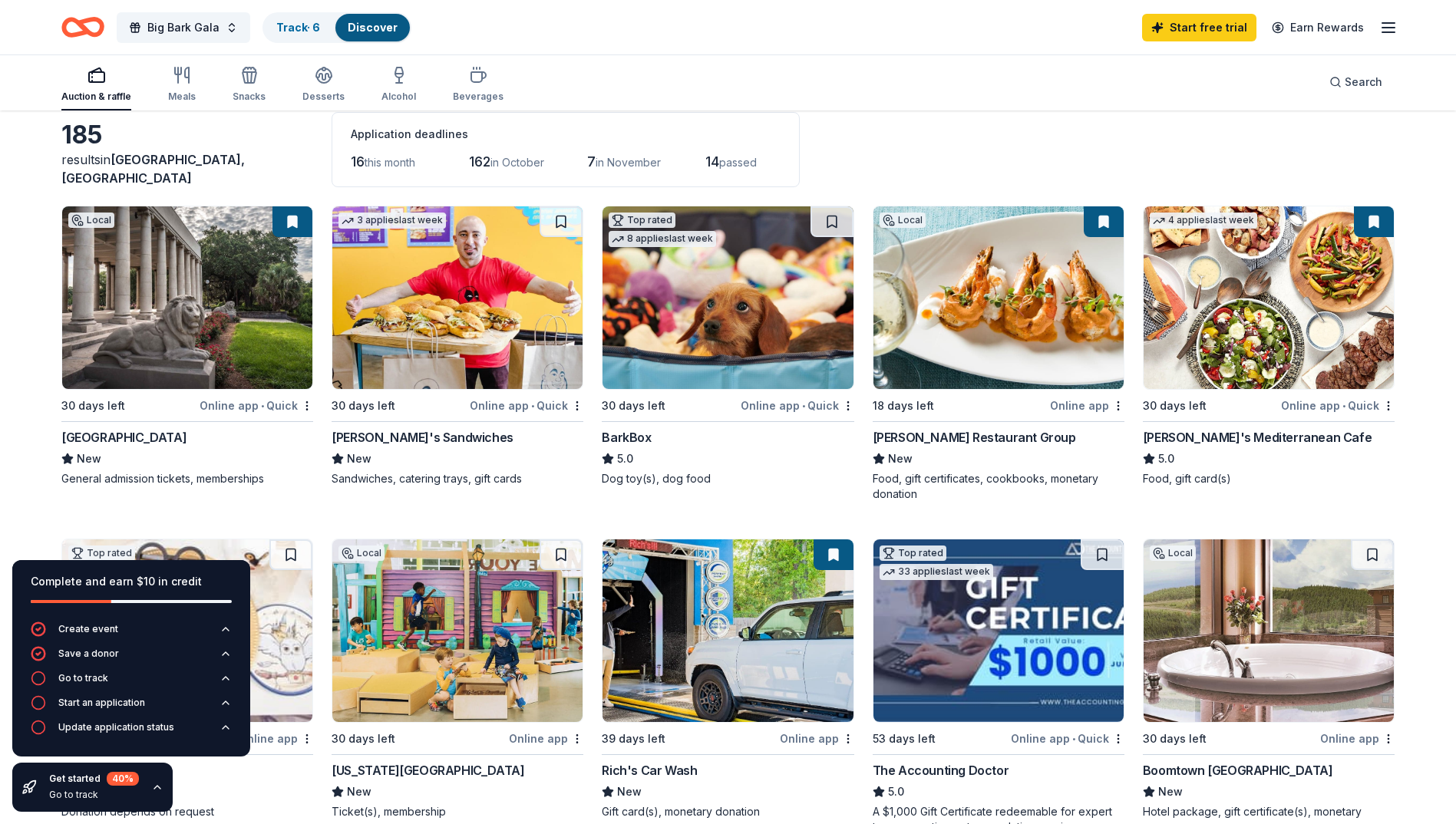
scroll to position [76, 0]
click at [1266, 314] on img at bounding box center [1268, 299] width 250 height 183
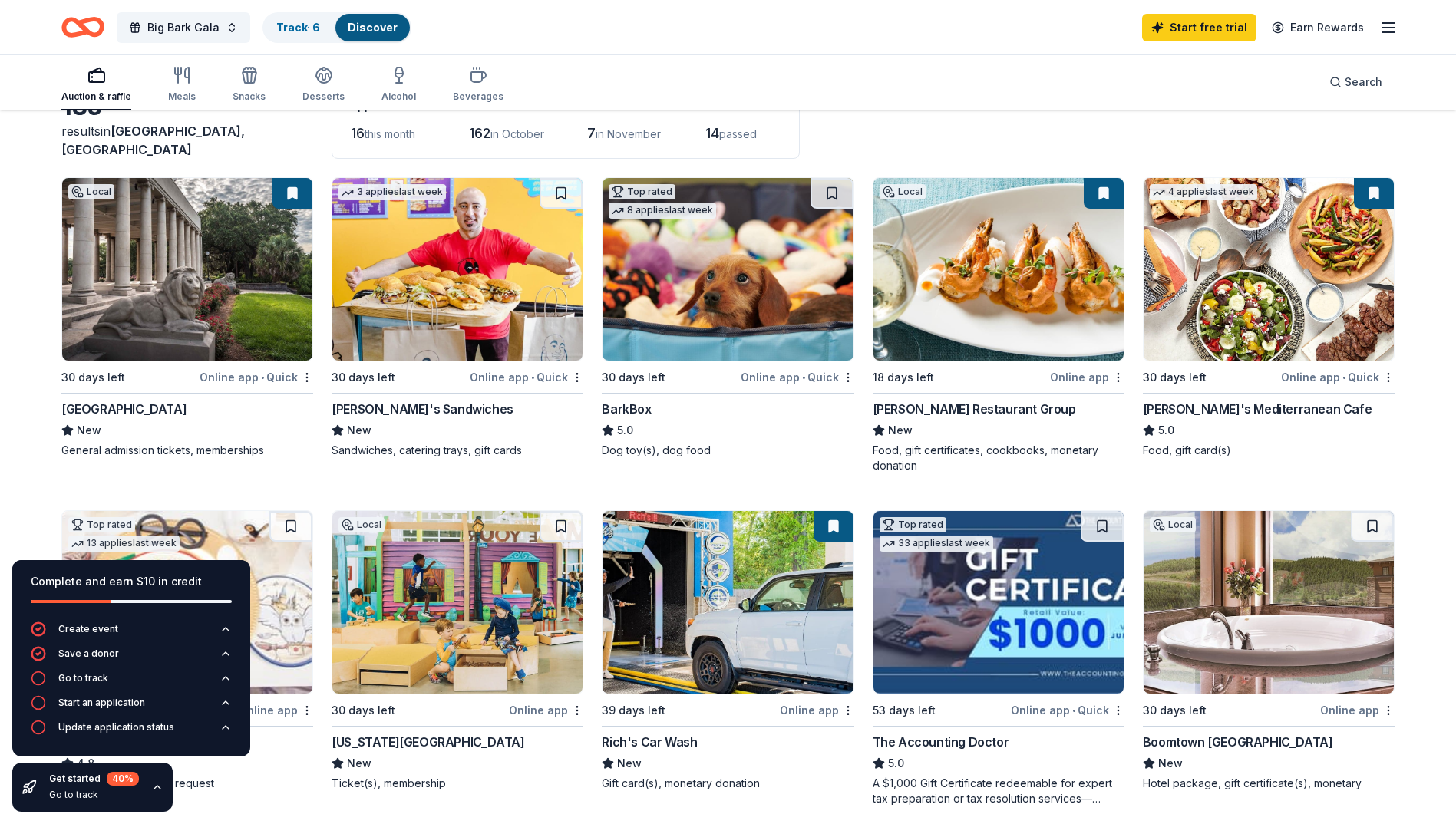
scroll to position [104, 0]
click at [764, 293] on img at bounding box center [727, 270] width 250 height 183
click at [182, 87] on div "Meals" at bounding box center [181, 84] width 28 height 37
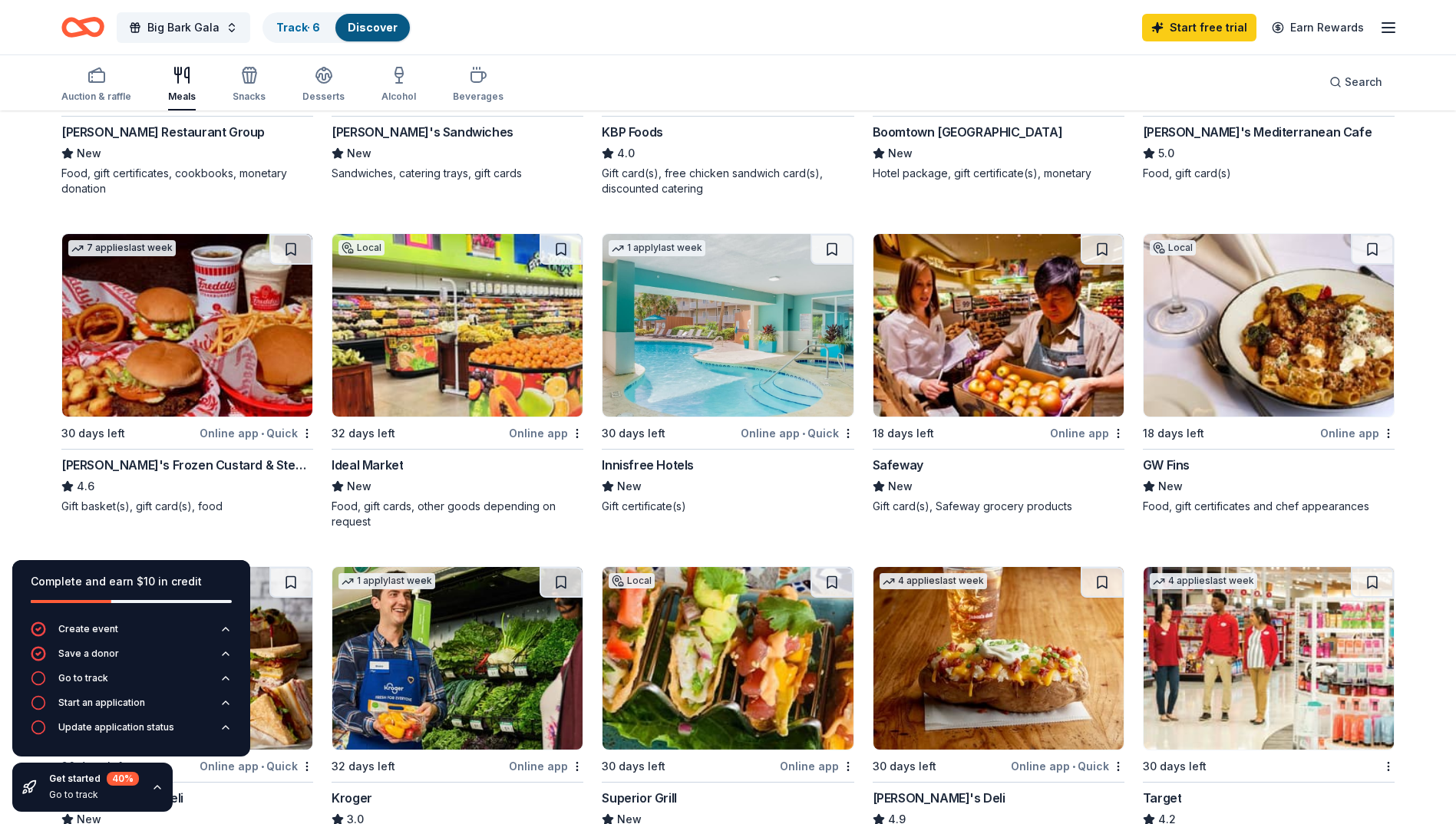
scroll to position [383, 0]
click at [1284, 345] on img at bounding box center [1268, 325] width 250 height 183
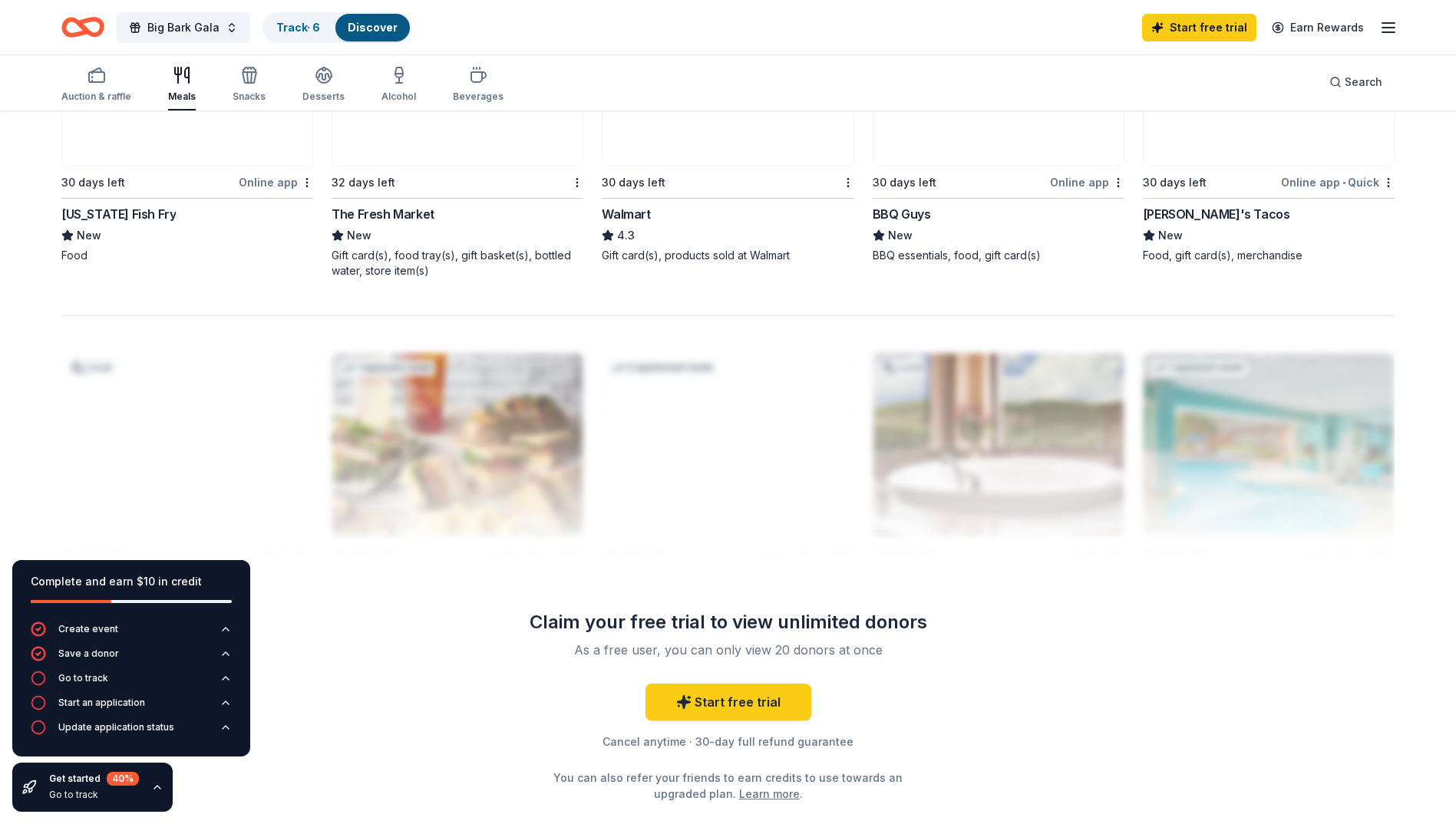
scroll to position [1300, 0]
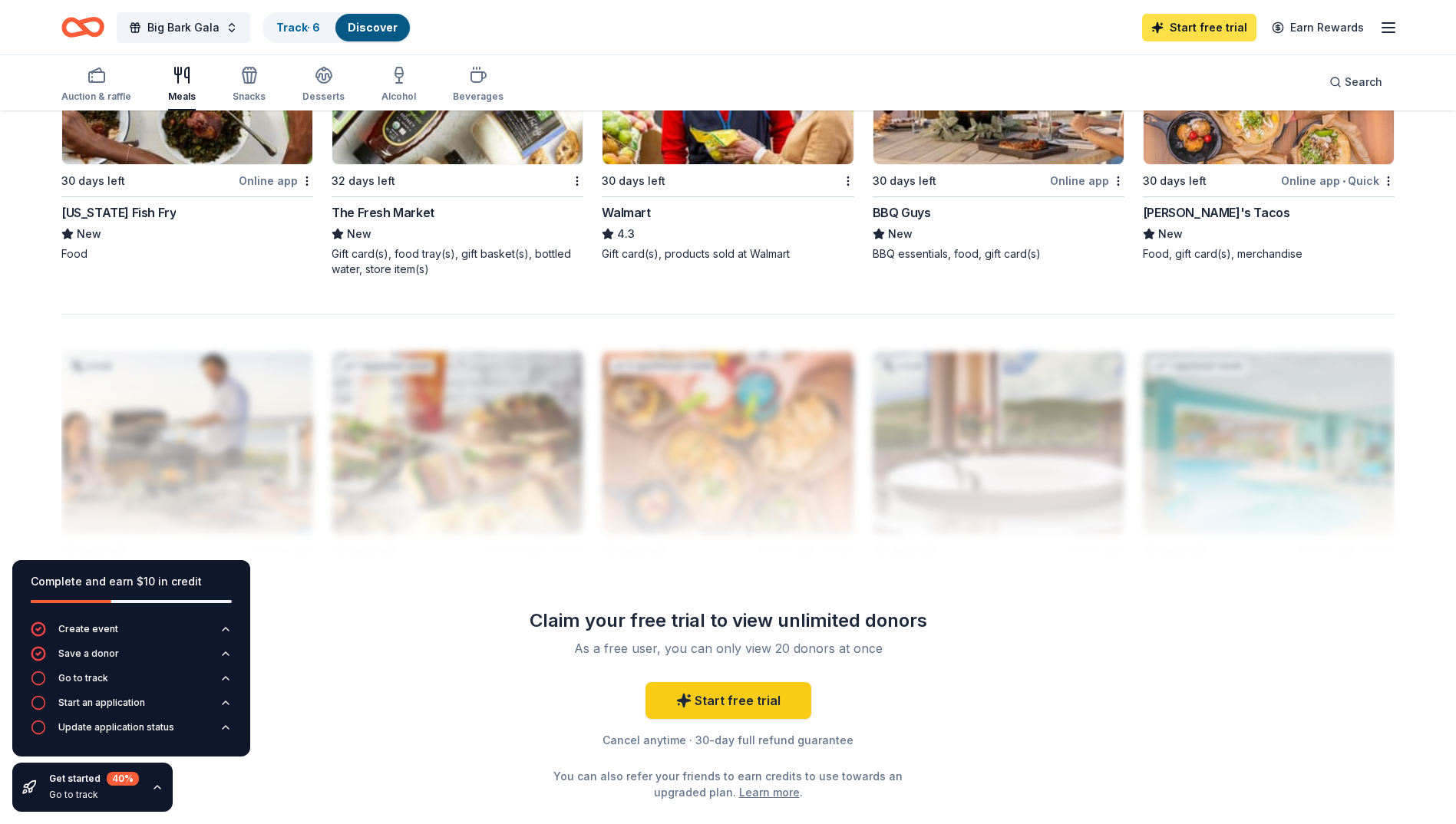
click at [1216, 28] on link "Start free trial" at bounding box center [1199, 27] width 114 height 28
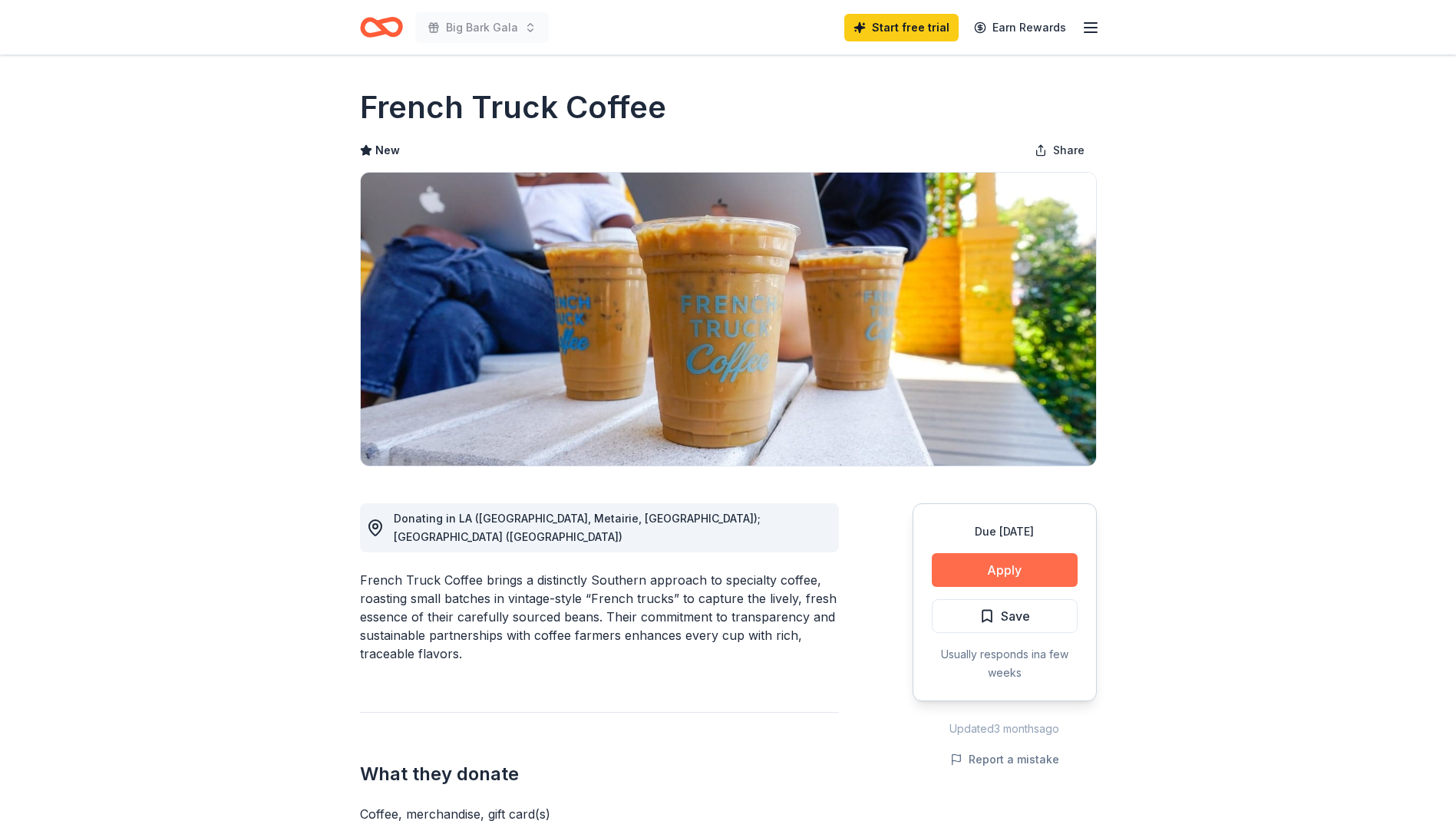
click at [963, 559] on button "Apply" at bounding box center [1004, 570] width 146 height 34
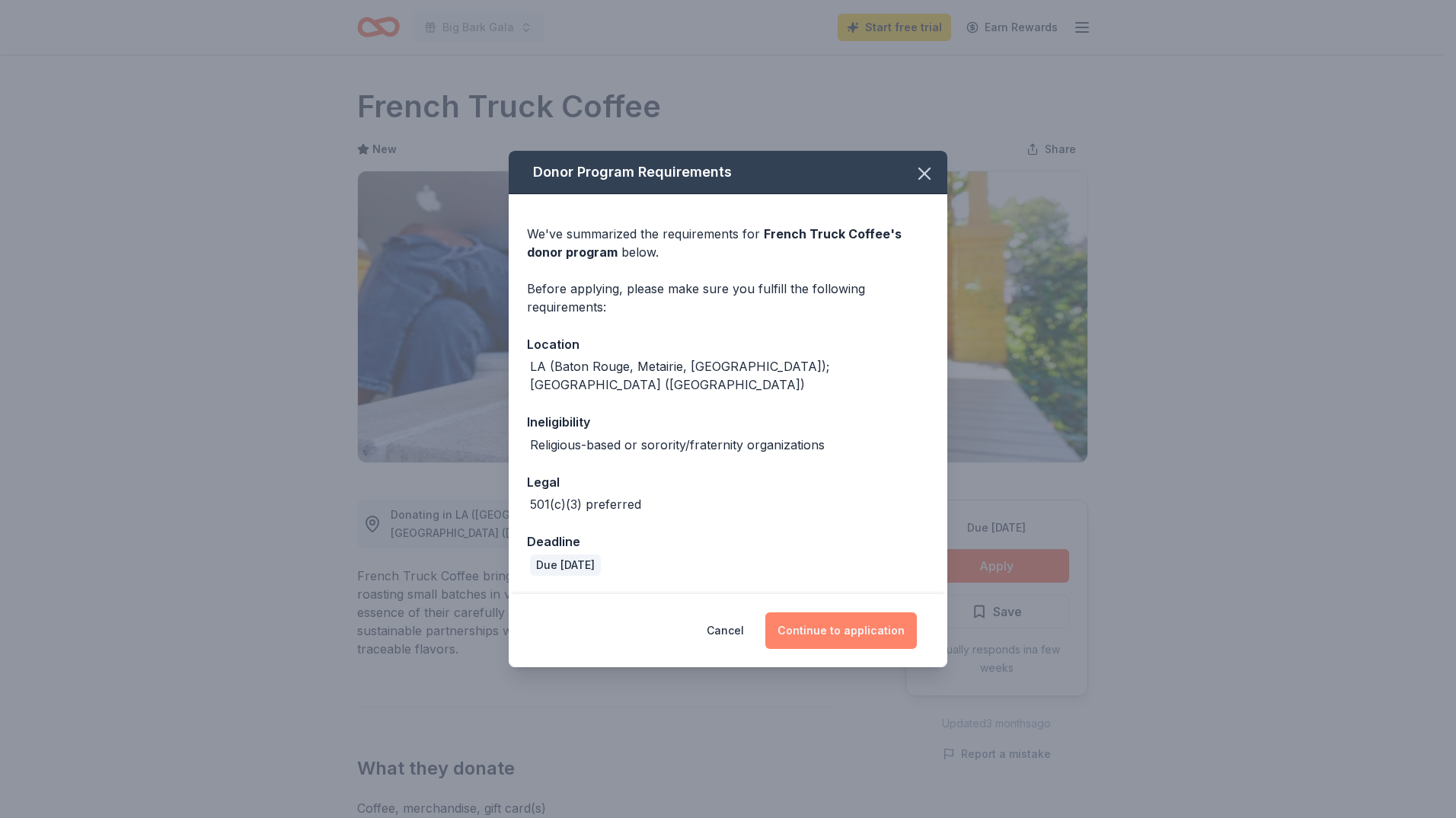
click at [842, 614] on button "Continue to application" at bounding box center [842, 630] width 151 height 36
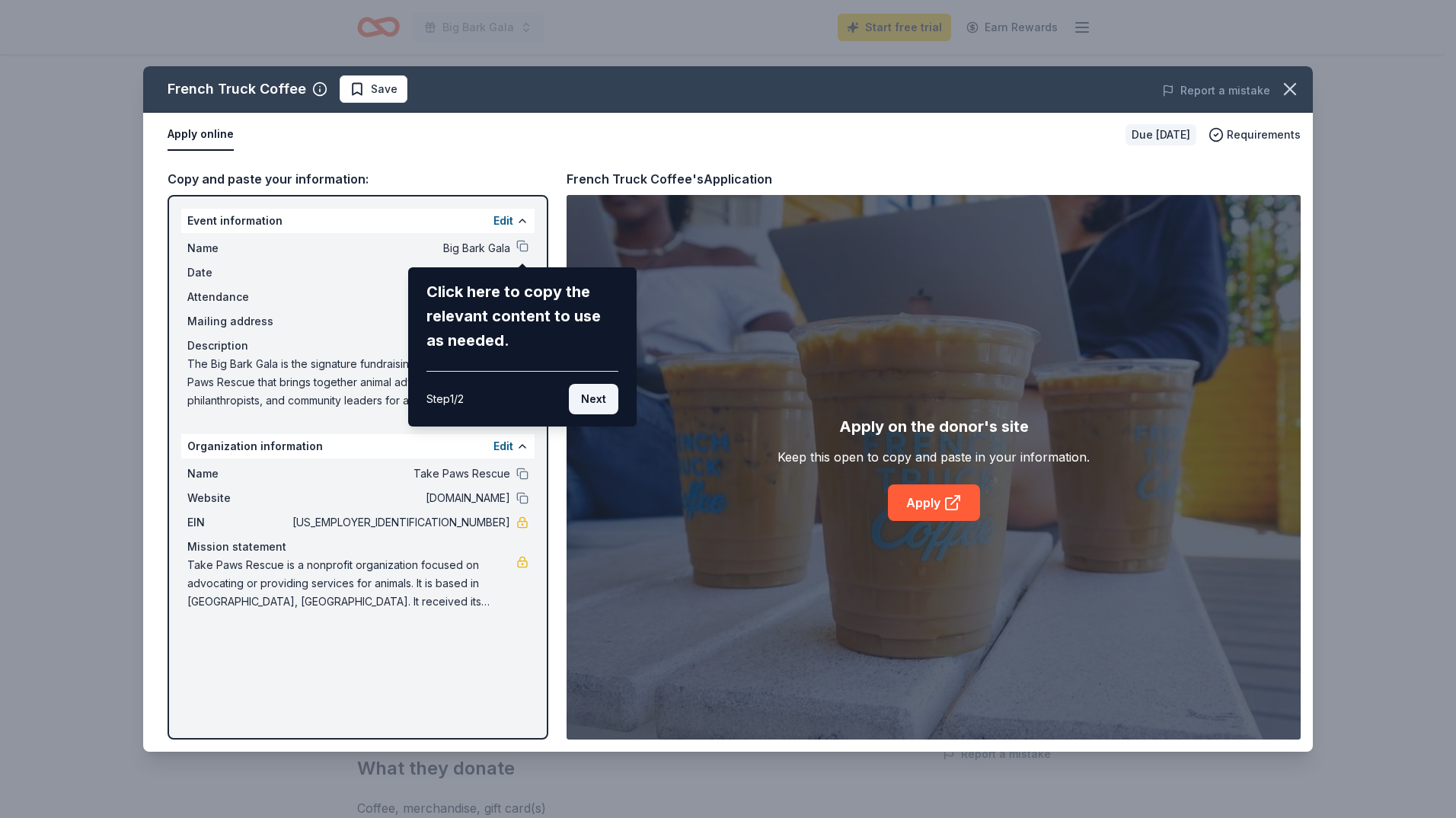
click at [599, 396] on button "Next" at bounding box center [594, 399] width 50 height 30
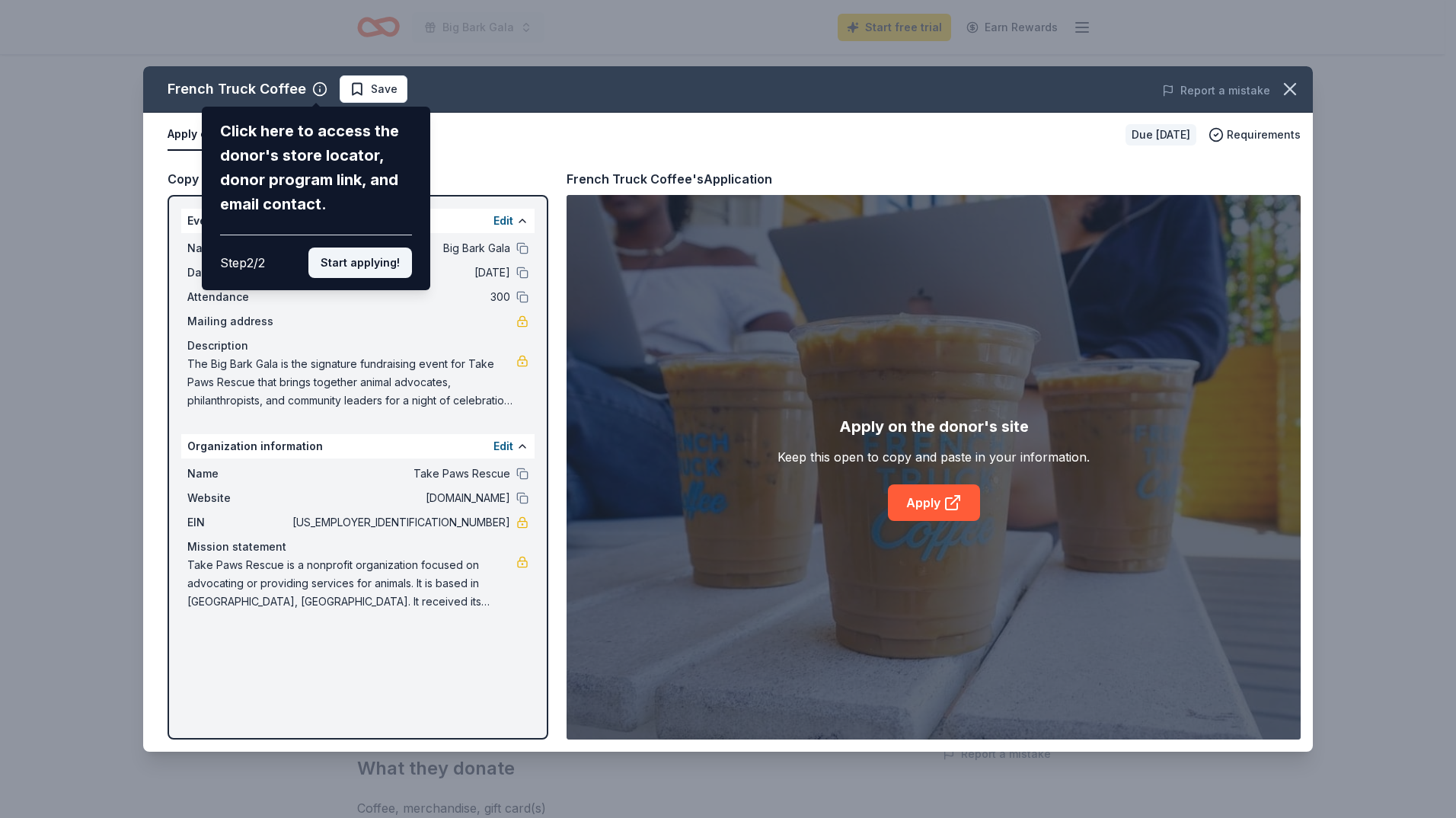
click at [354, 265] on button "Start applying!" at bounding box center [360, 263] width 103 height 30
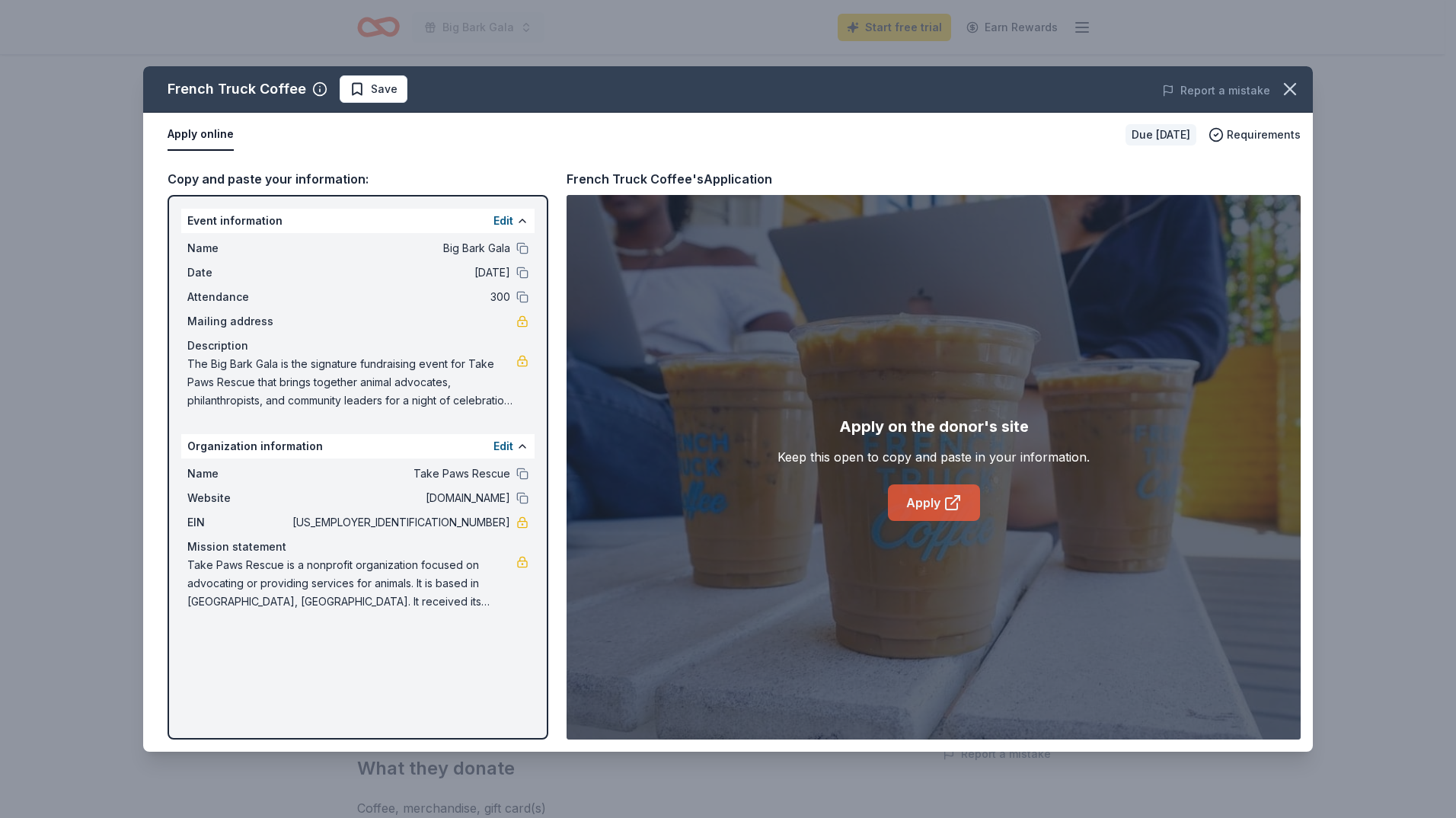
click at [928, 498] on link "Apply" at bounding box center [933, 502] width 92 height 36
drag, startPoint x: 190, startPoint y: 219, endPoint x: 409, endPoint y: 547, distance: 394.4
click at [409, 547] on div "Event information Edit Name Big Bark Gala Date 11/15/25 Attendance 300 Mailing …" at bounding box center [358, 467] width 381 height 545
drag, startPoint x: 445, startPoint y: 611, endPoint x: 274, endPoint y: 555, distance: 179.9
click at [281, 561] on div "Name Take Paws Rescue Website takepawsrescue.org EIN 47-4269005 Mission stateme…" at bounding box center [358, 538] width 354 height 158
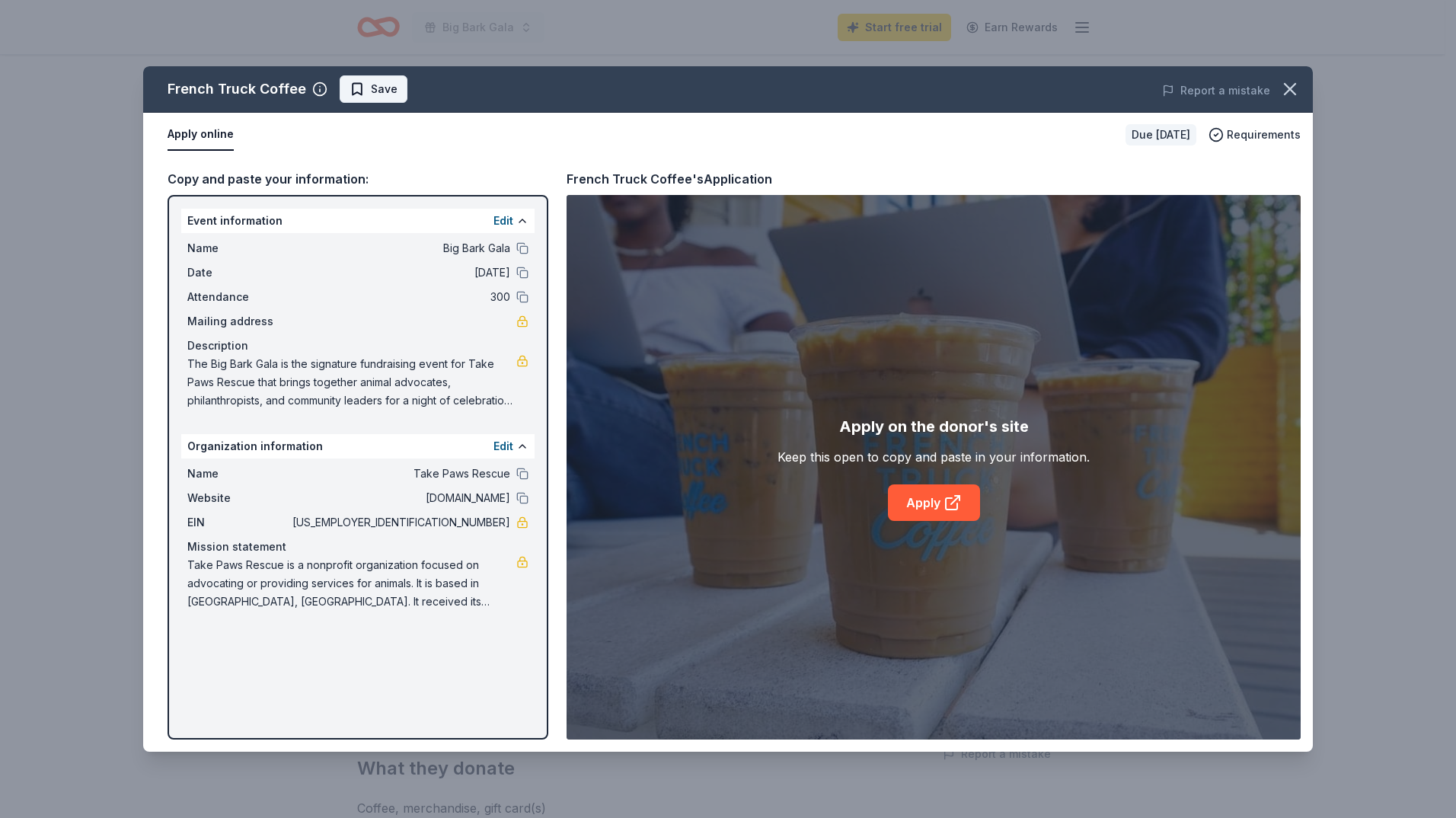
click at [384, 88] on span "Save" at bounding box center [385, 89] width 27 height 19
click at [1297, 91] on icon "button" at bounding box center [1290, 89] width 21 height 21
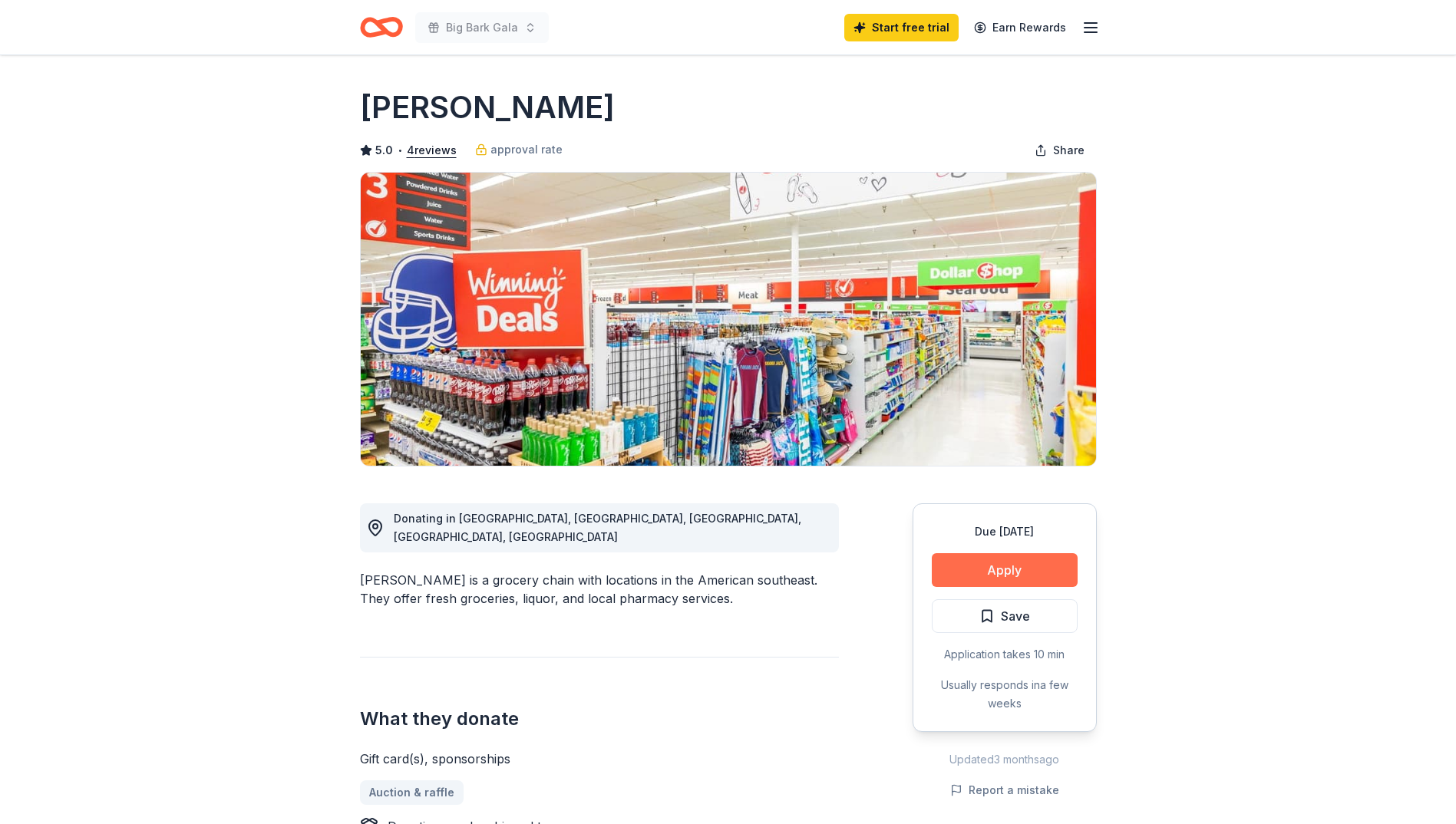
click at [995, 559] on button "Apply" at bounding box center [1004, 570] width 146 height 34
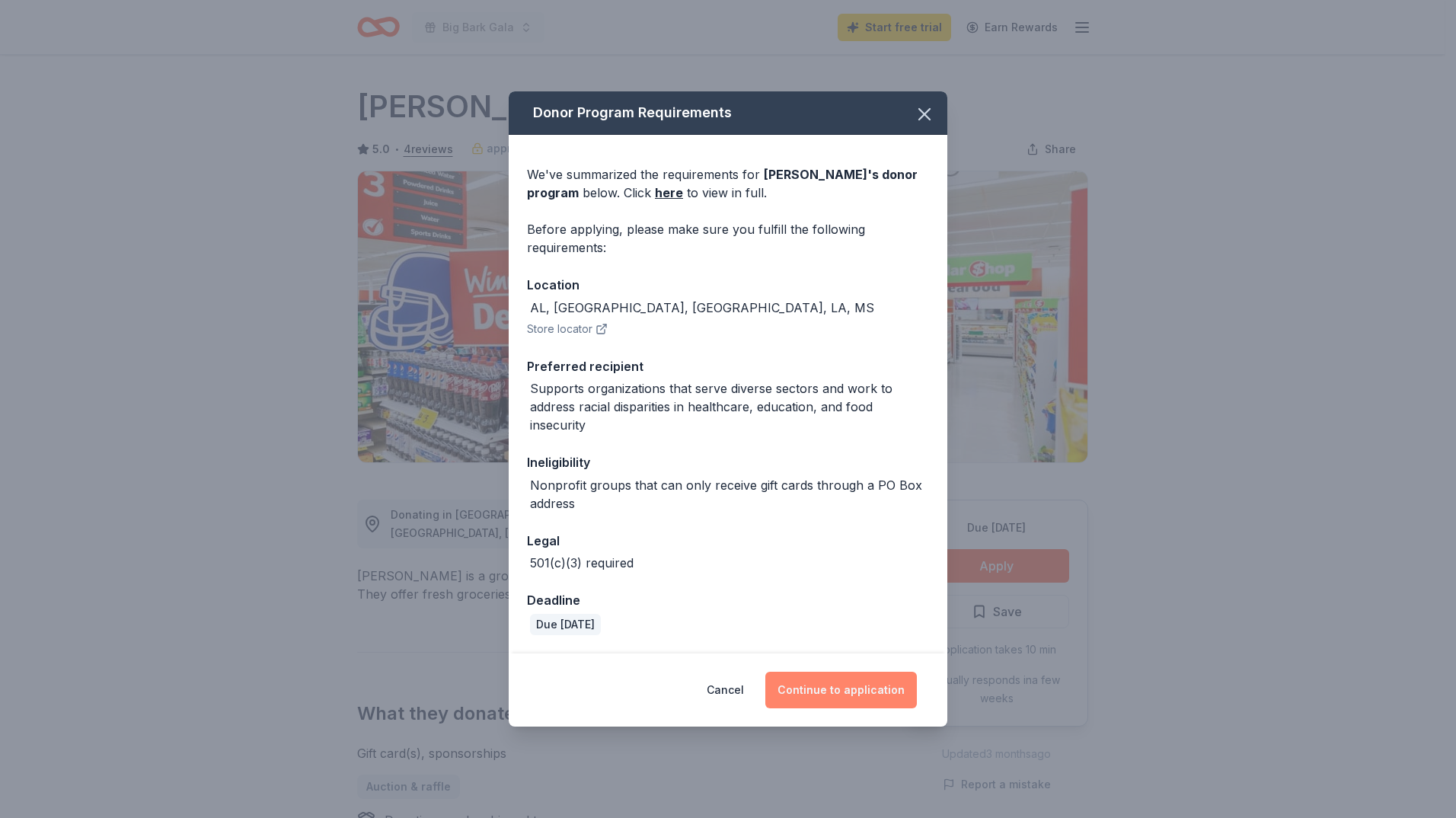
click at [869, 689] on button "Continue to application" at bounding box center [842, 689] width 151 height 36
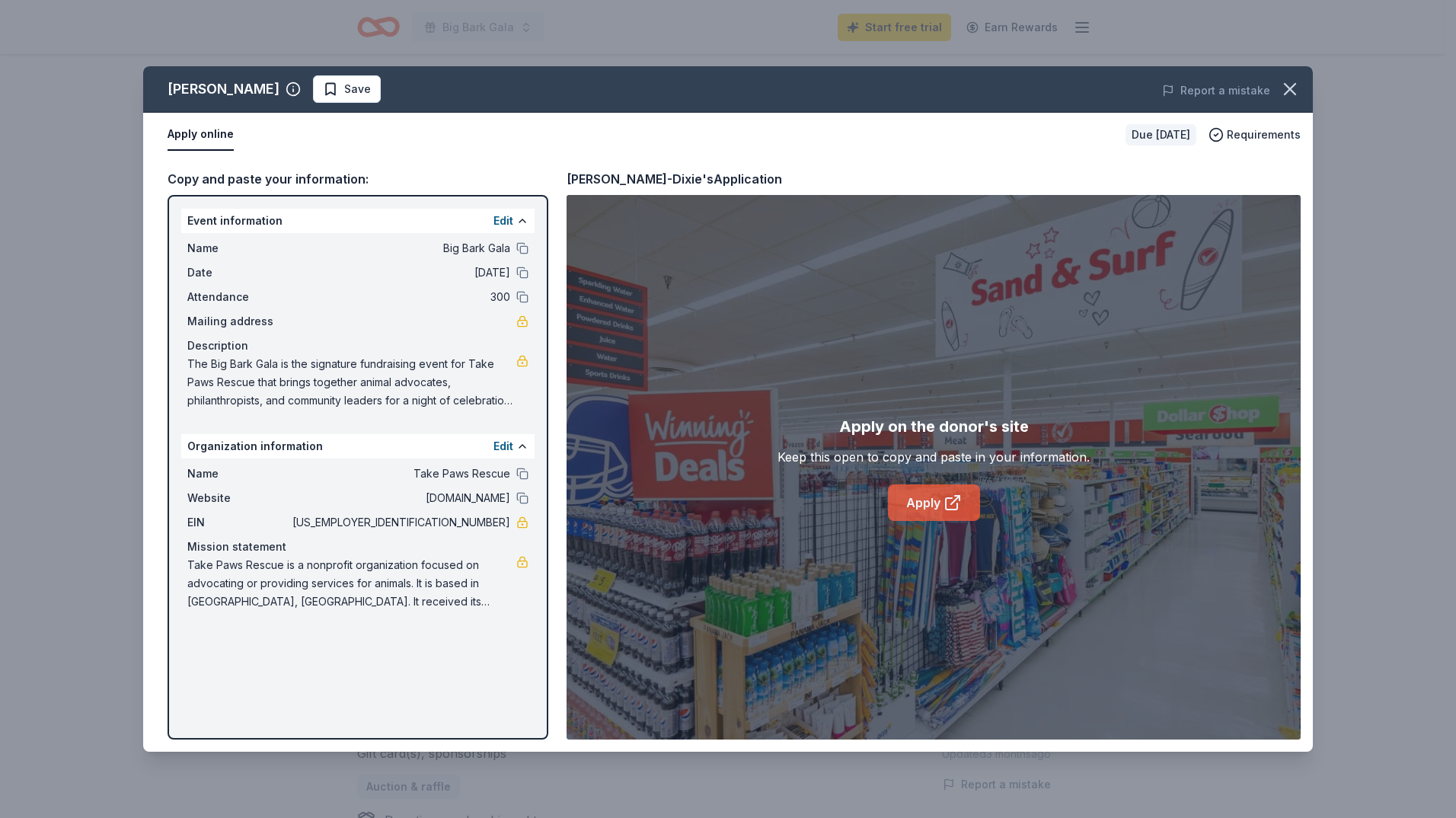
click at [924, 500] on link "Apply" at bounding box center [933, 502] width 92 height 36
click at [928, 499] on link "Apply" at bounding box center [933, 502] width 92 height 36
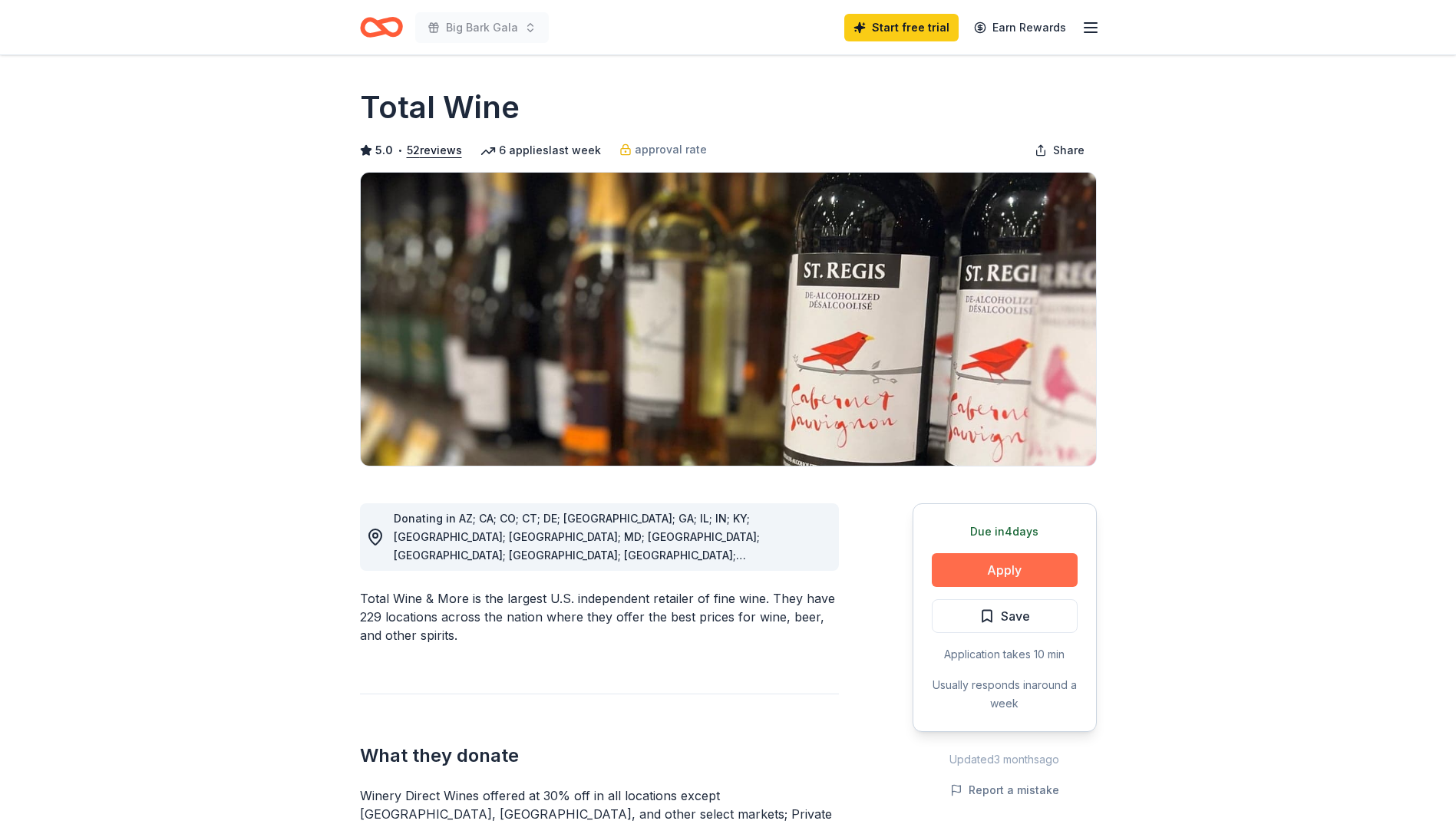
click at [998, 568] on button "Apply" at bounding box center [1004, 570] width 146 height 34
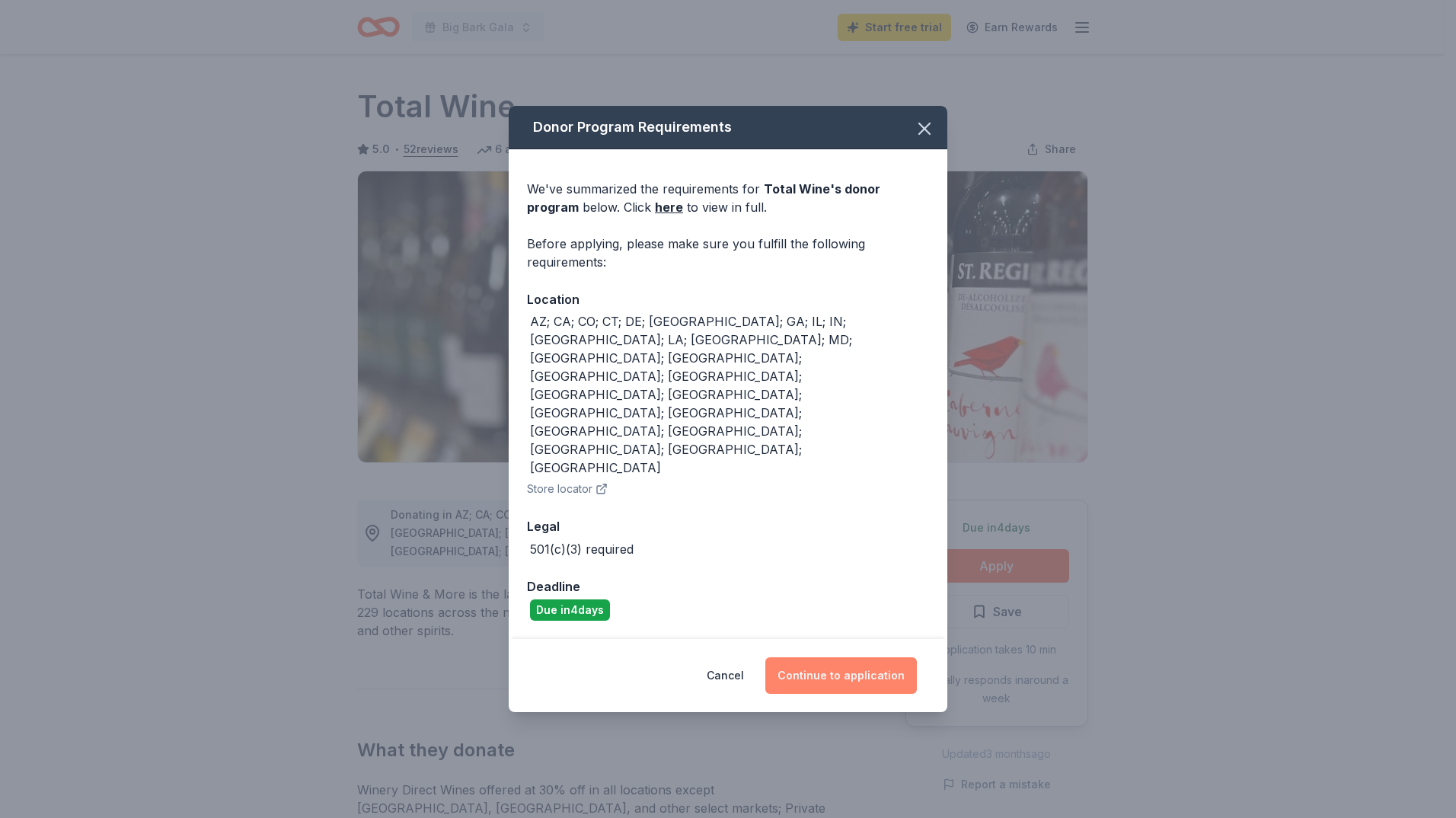
click at [821, 657] on button "Continue to application" at bounding box center [842, 675] width 151 height 36
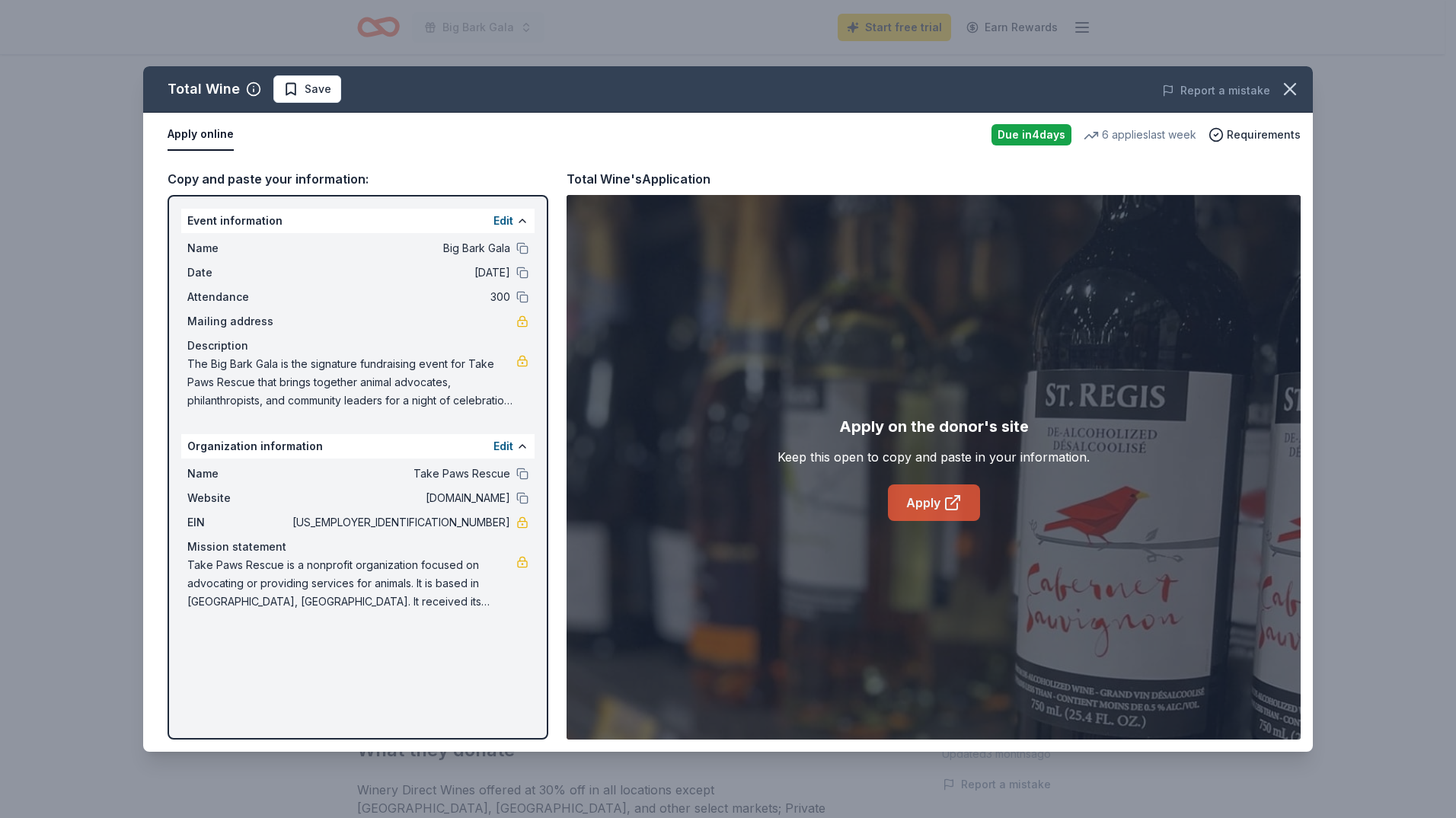
click at [915, 501] on link "Apply" at bounding box center [933, 502] width 92 height 36
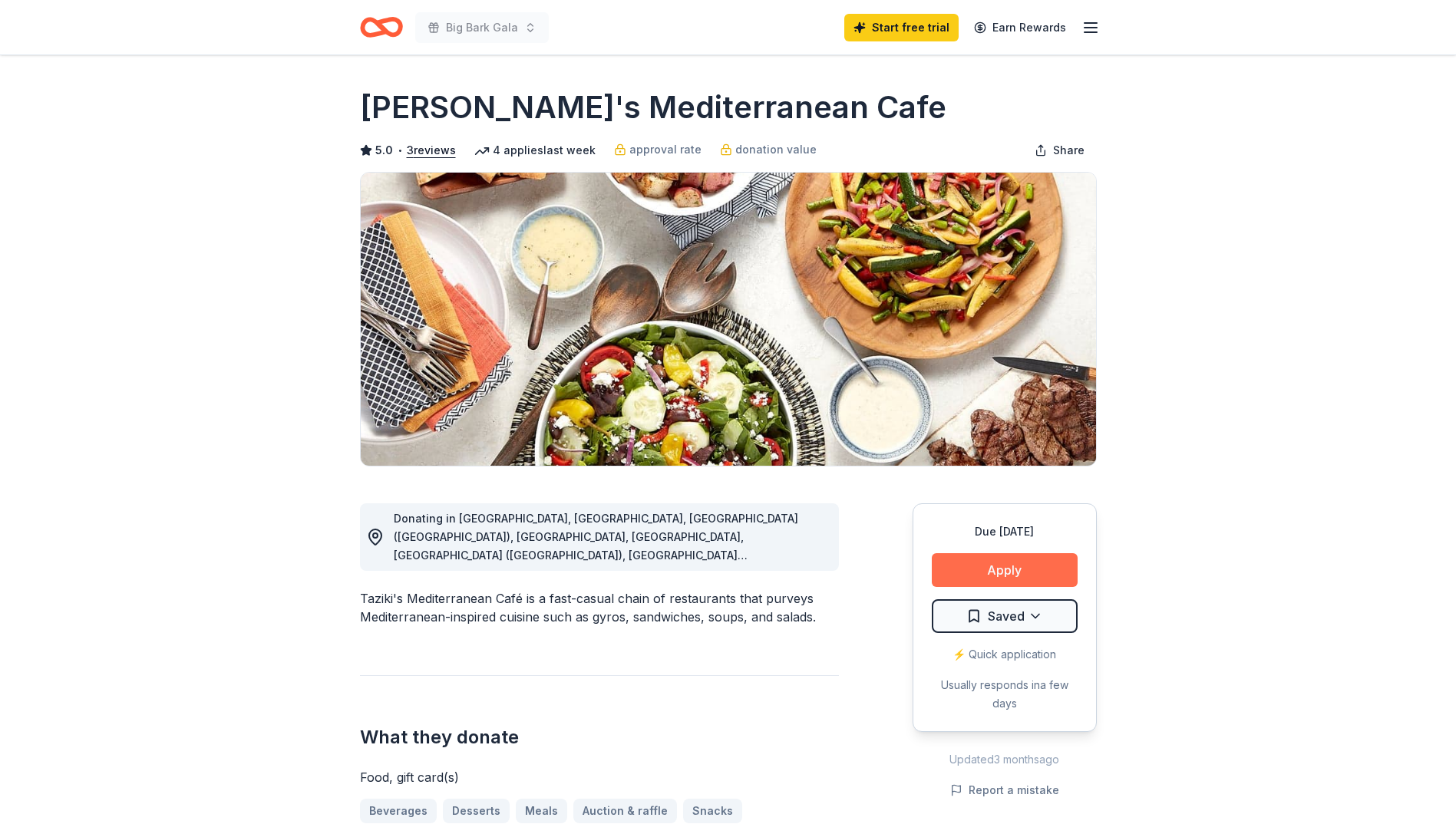
click at [988, 570] on button "Apply" at bounding box center [1004, 570] width 146 height 34
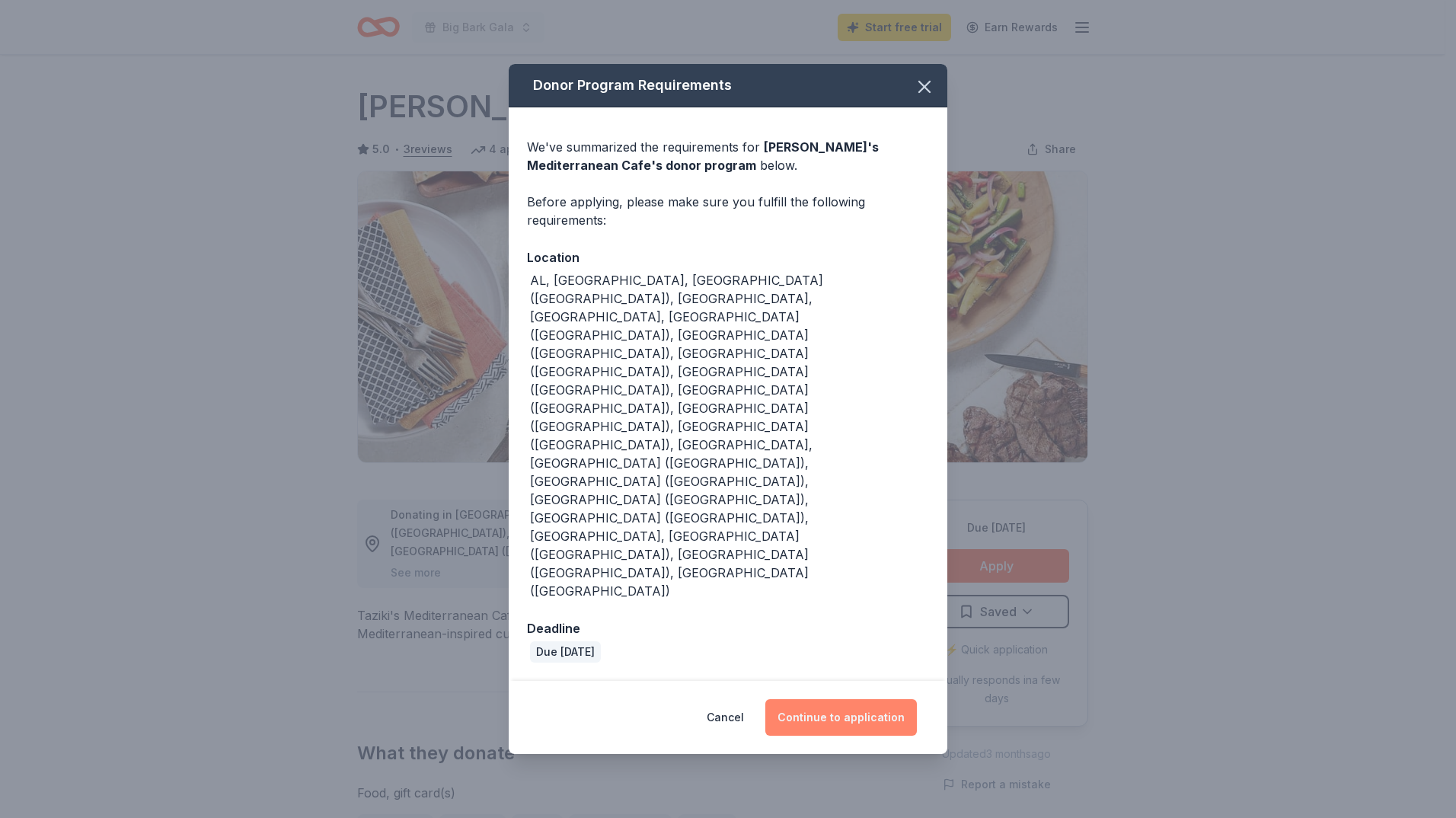
click at [838, 699] on button "Continue to application" at bounding box center [842, 717] width 151 height 36
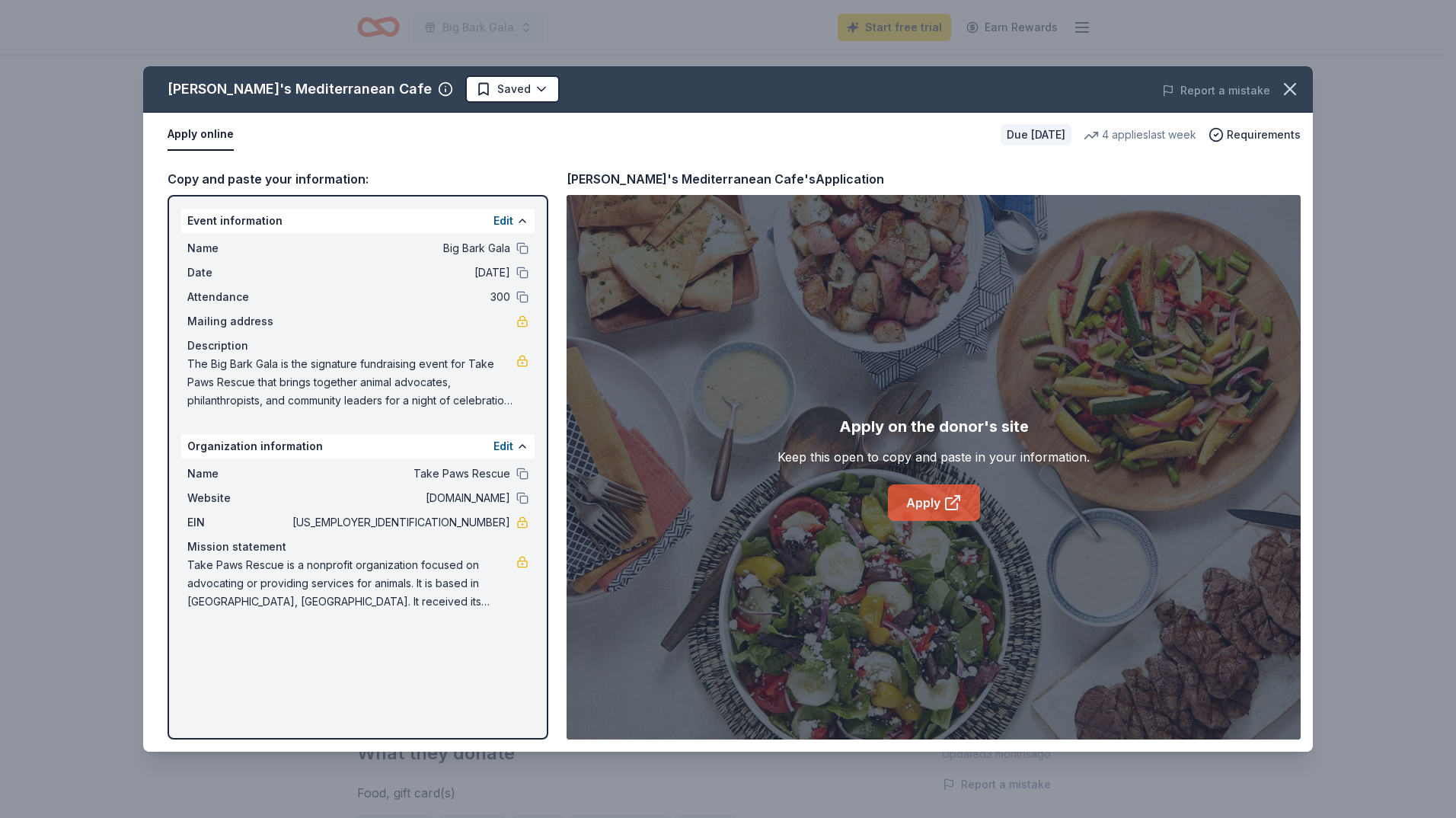
click at [923, 504] on link "Apply" at bounding box center [933, 502] width 92 height 36
click at [919, 498] on link "Apply" at bounding box center [933, 502] width 92 height 36
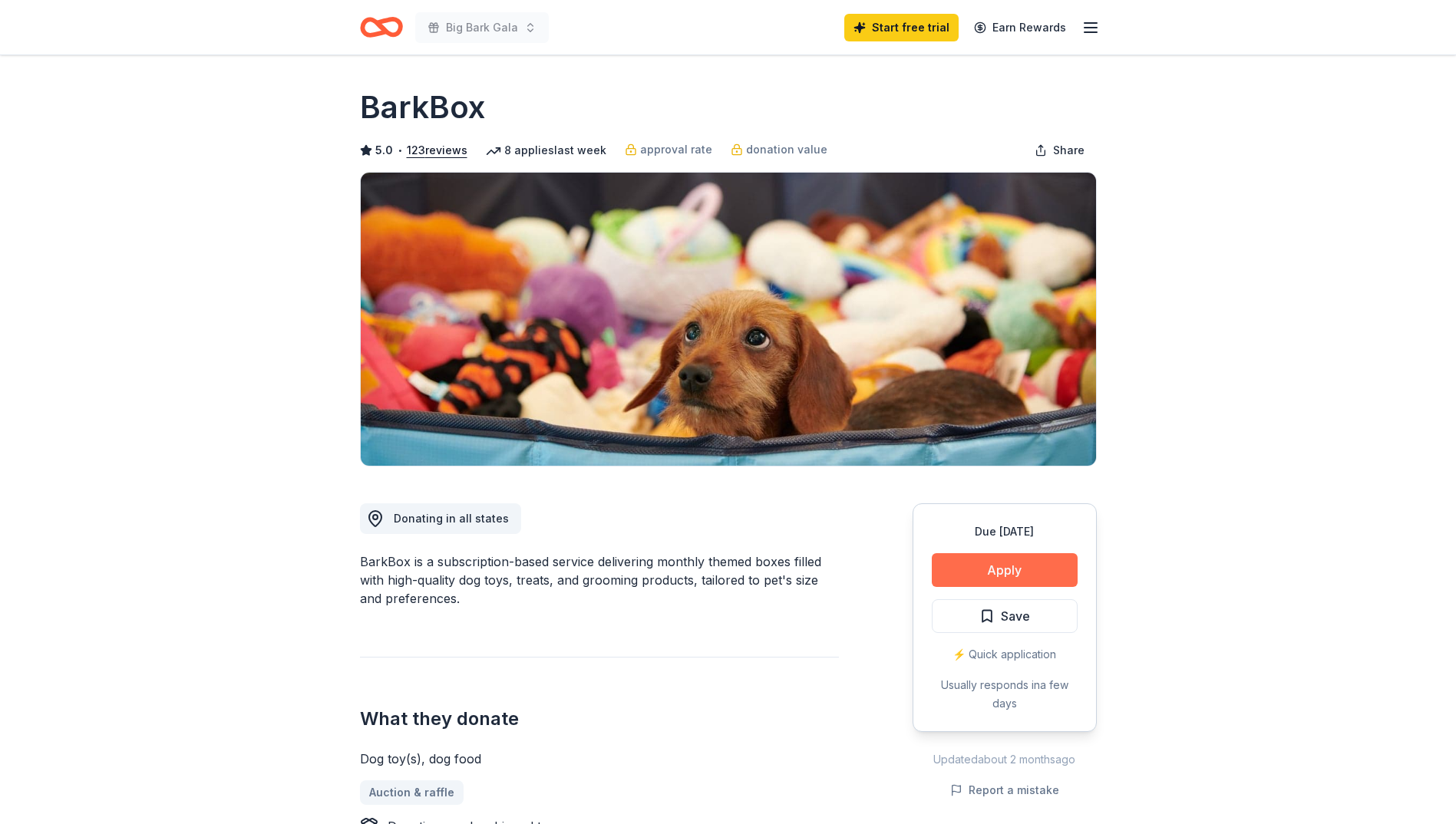
click at [981, 574] on button "Apply" at bounding box center [1004, 570] width 146 height 34
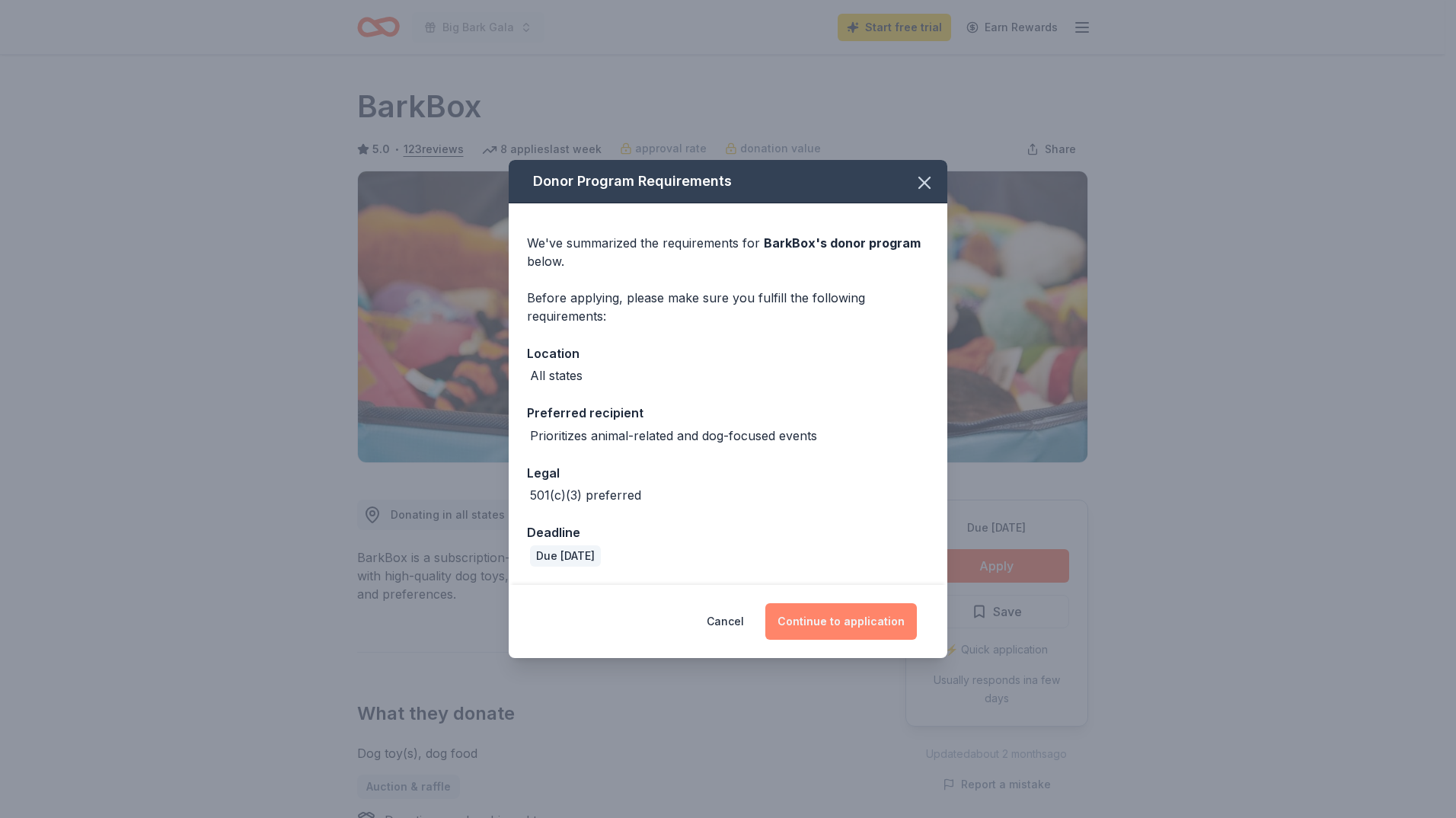
click at [819, 617] on button "Continue to application" at bounding box center [842, 620] width 151 height 36
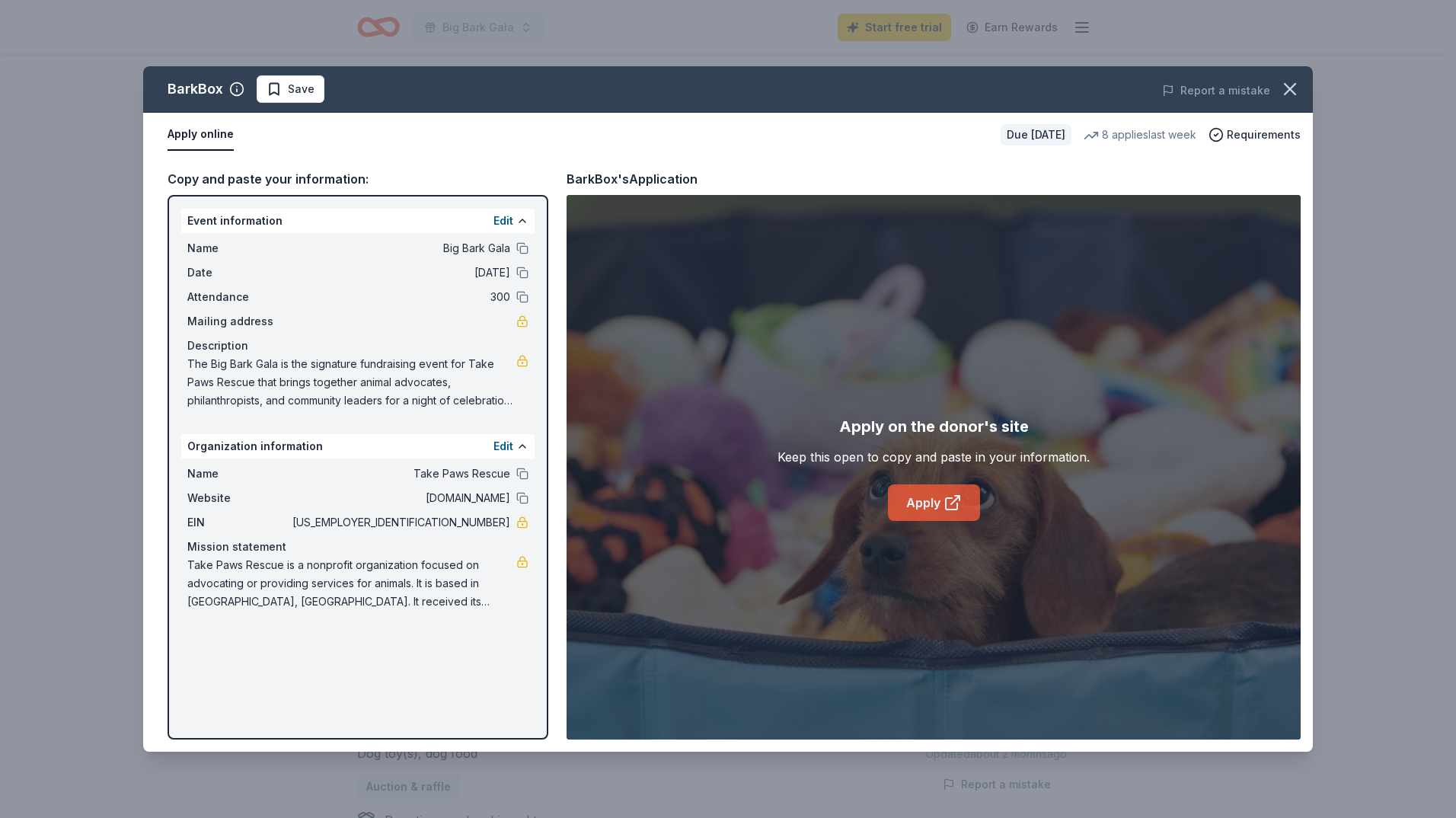
click at [893, 514] on link "Apply" at bounding box center [933, 502] width 92 height 36
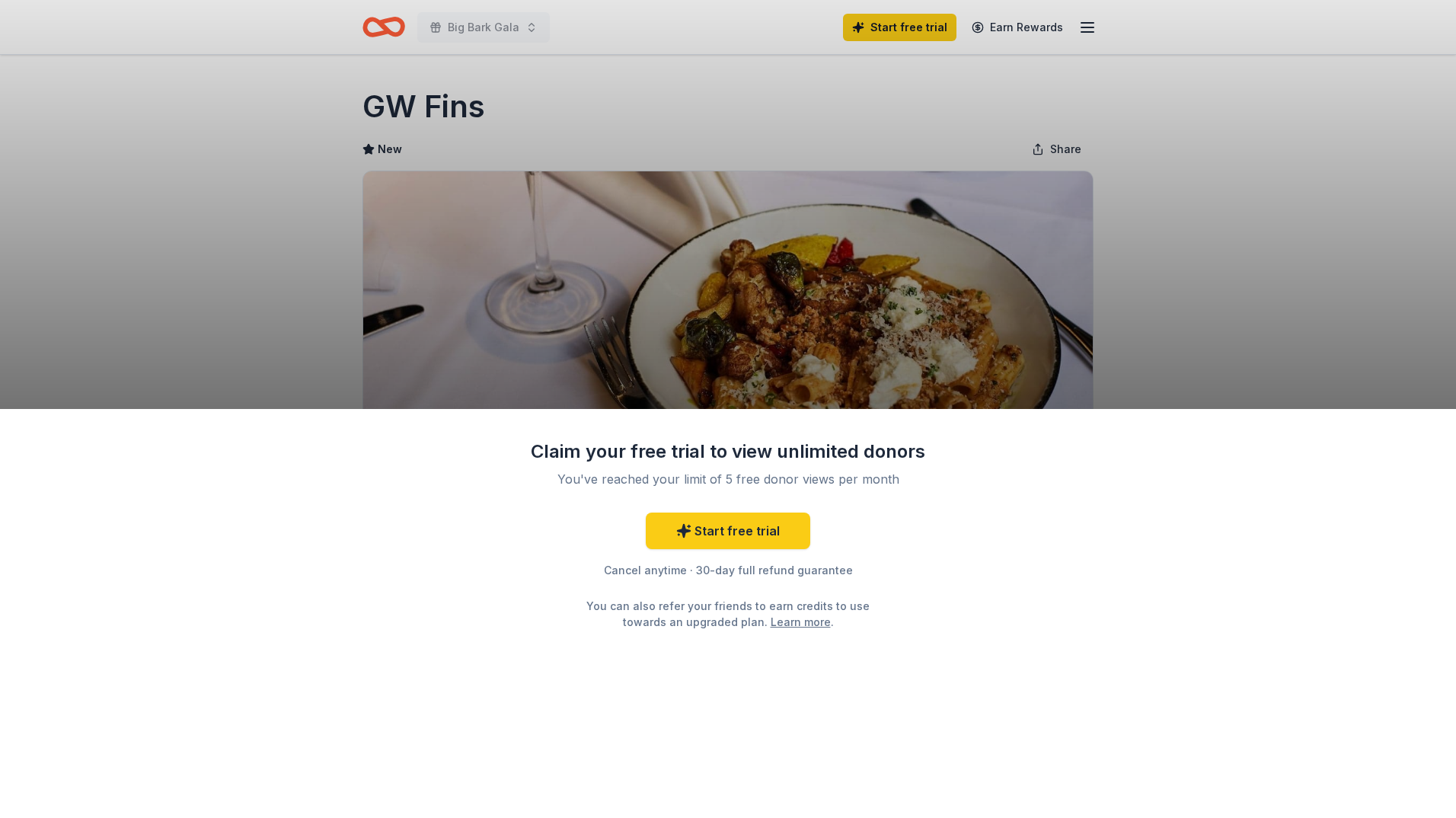
click at [982, 561] on div "Claim your free trial to view unlimited donors You've reached your limit of 5 f…" at bounding box center [728, 612] width 1456 height 409
click at [716, 524] on link "Start free trial" at bounding box center [728, 530] width 165 height 36
click at [729, 536] on link "Start free trial" at bounding box center [728, 530] width 165 height 36
click at [1167, 315] on div "Claim your free trial to view unlimited donors You've reached your limit of 5 f…" at bounding box center [728, 409] width 1456 height 818
